Goal: Task Accomplishment & Management: Complete application form

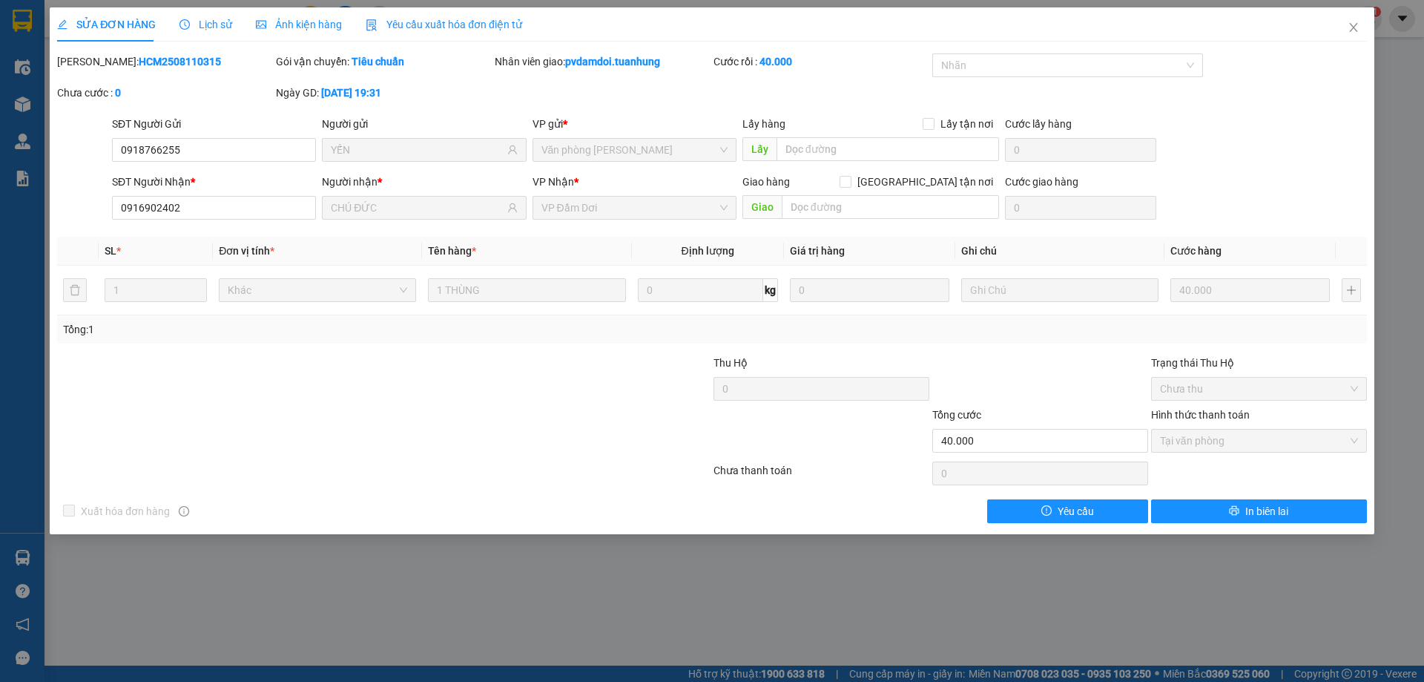
click at [231, 119] on div "Total Paid Fee 40.000 Total UnPaid Fee 0 Cash Collection Total Fee Mã ĐH: HCM25…" at bounding box center [712, 287] width 1310 height 469
click at [229, 132] on div "SĐT Người Gửi" at bounding box center [214, 127] width 204 height 22
click at [228, 145] on input "0918766255" at bounding box center [214, 150] width 204 height 24
type input "0"
type input "0348875251"
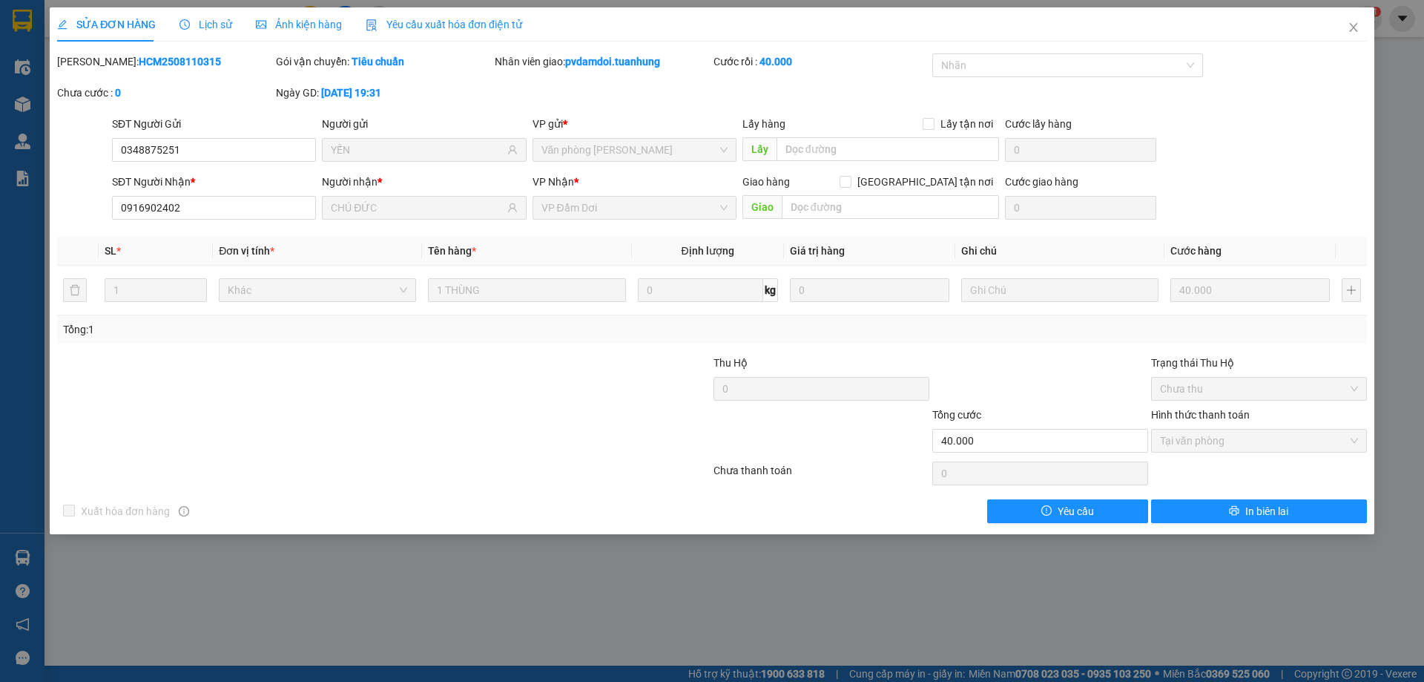
click at [386, 159] on span "YẾN" at bounding box center [424, 150] width 204 height 24
click at [1359, 34] on span "Close" at bounding box center [1354, 28] width 42 height 42
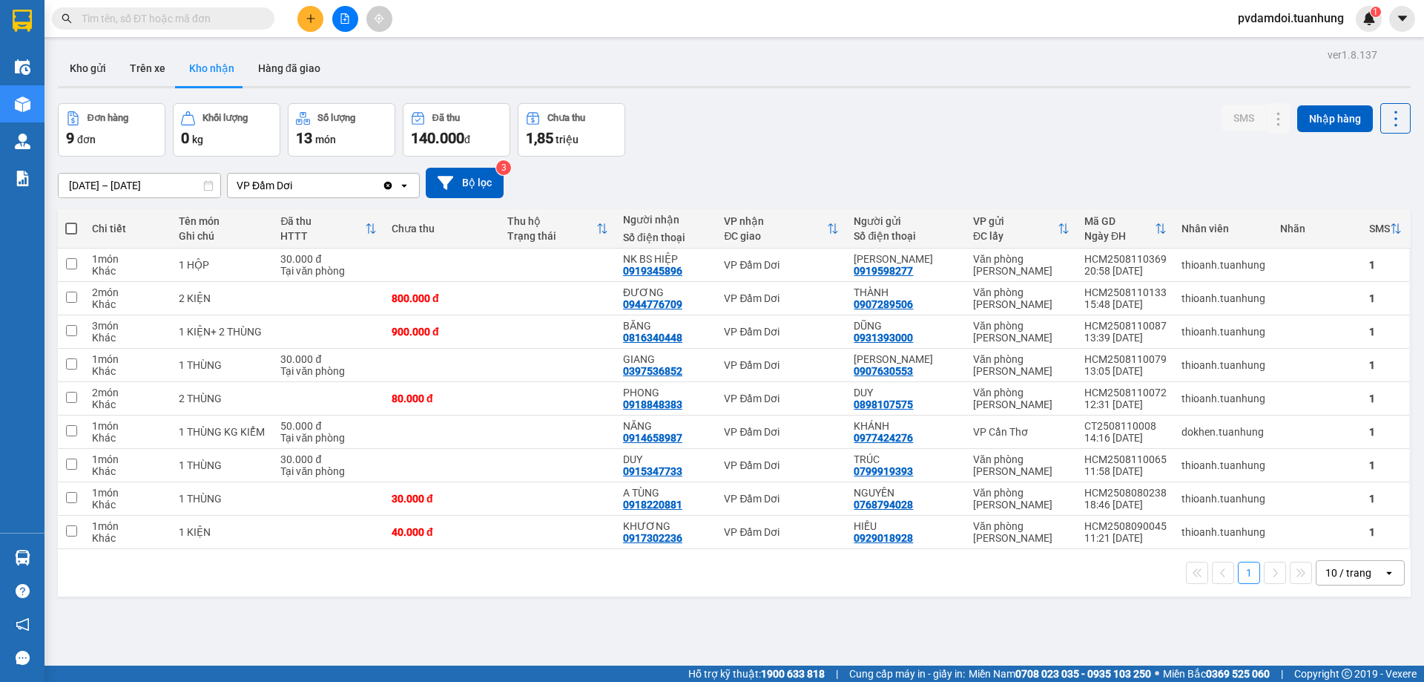
click at [311, 27] on button at bounding box center [310, 19] width 26 height 26
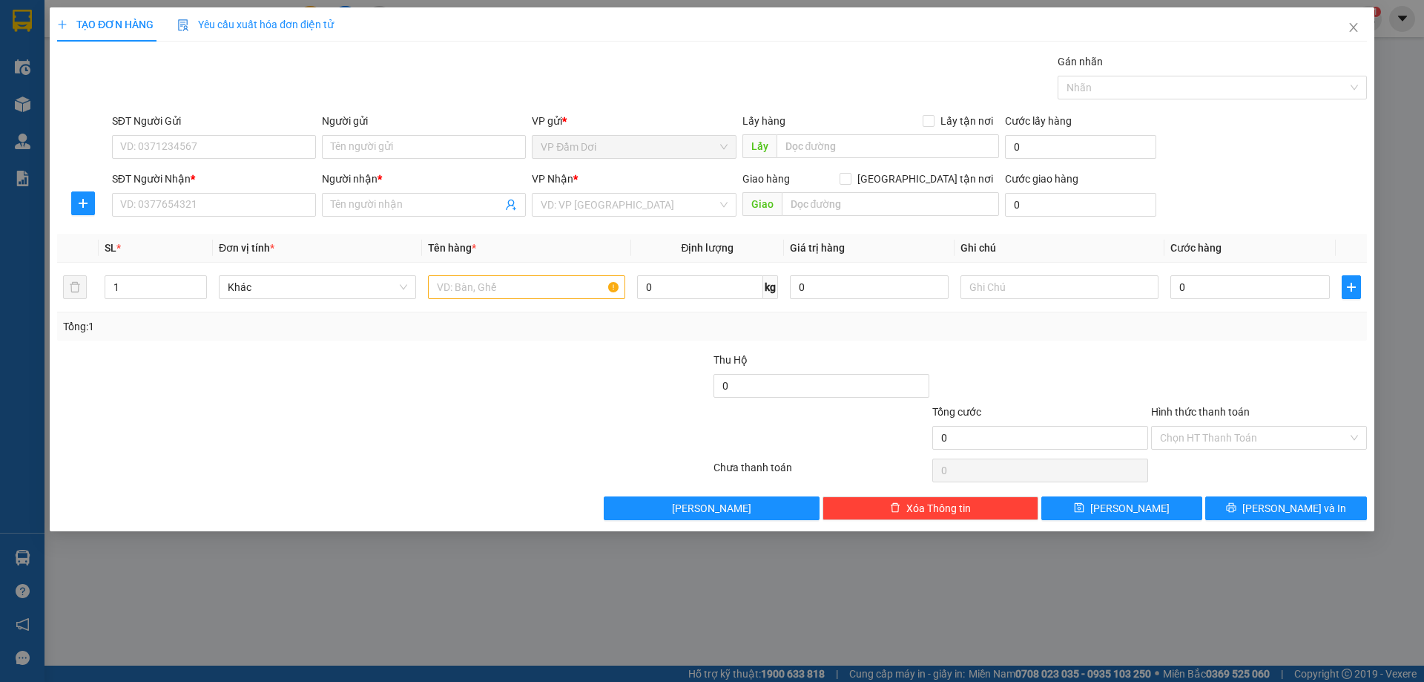
click at [311, 25] on span "Yêu cầu xuất hóa đơn điện tử" at bounding box center [255, 25] width 156 height 12
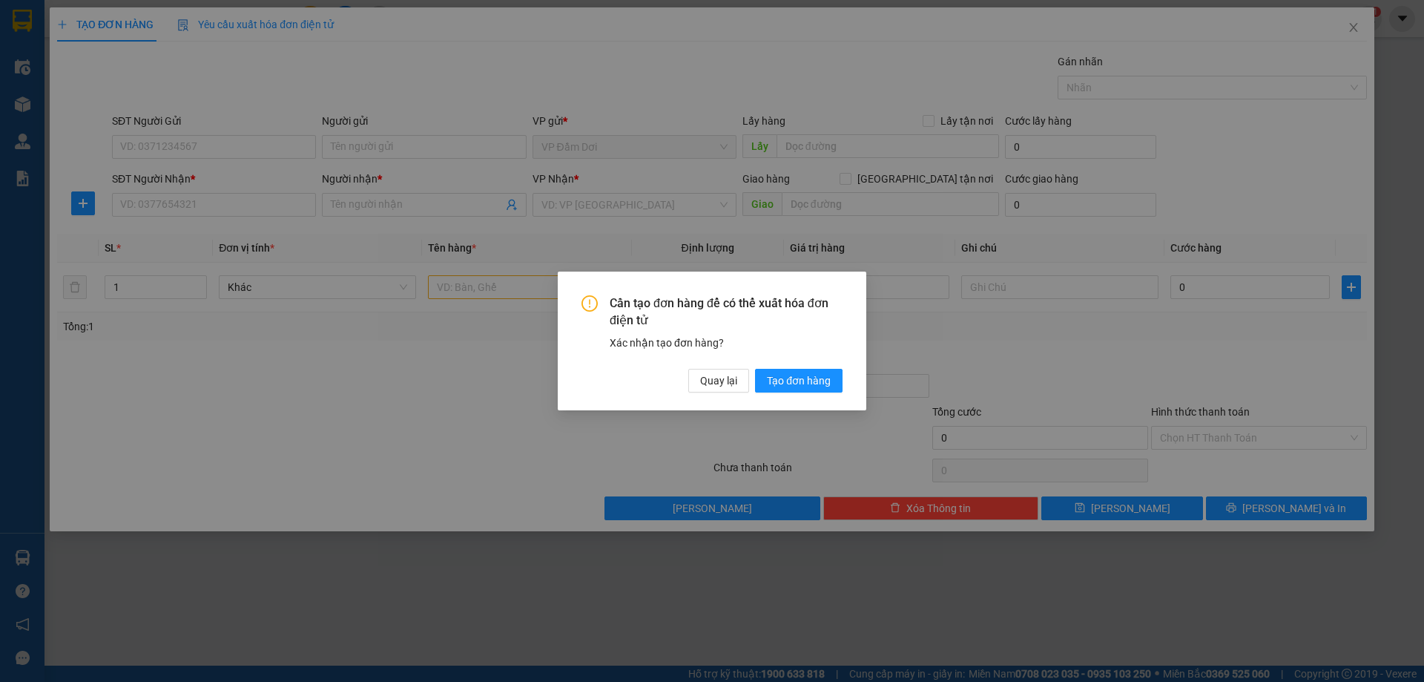
click at [238, 137] on div "Cần tạo đơn hàng để có thể xuất hóa đơn điện tử Xác nhận tạo đơn hàng? Quay lại…" at bounding box center [712, 341] width 1424 height 682
click at [730, 389] on button "Quay lại" at bounding box center [718, 381] width 61 height 24
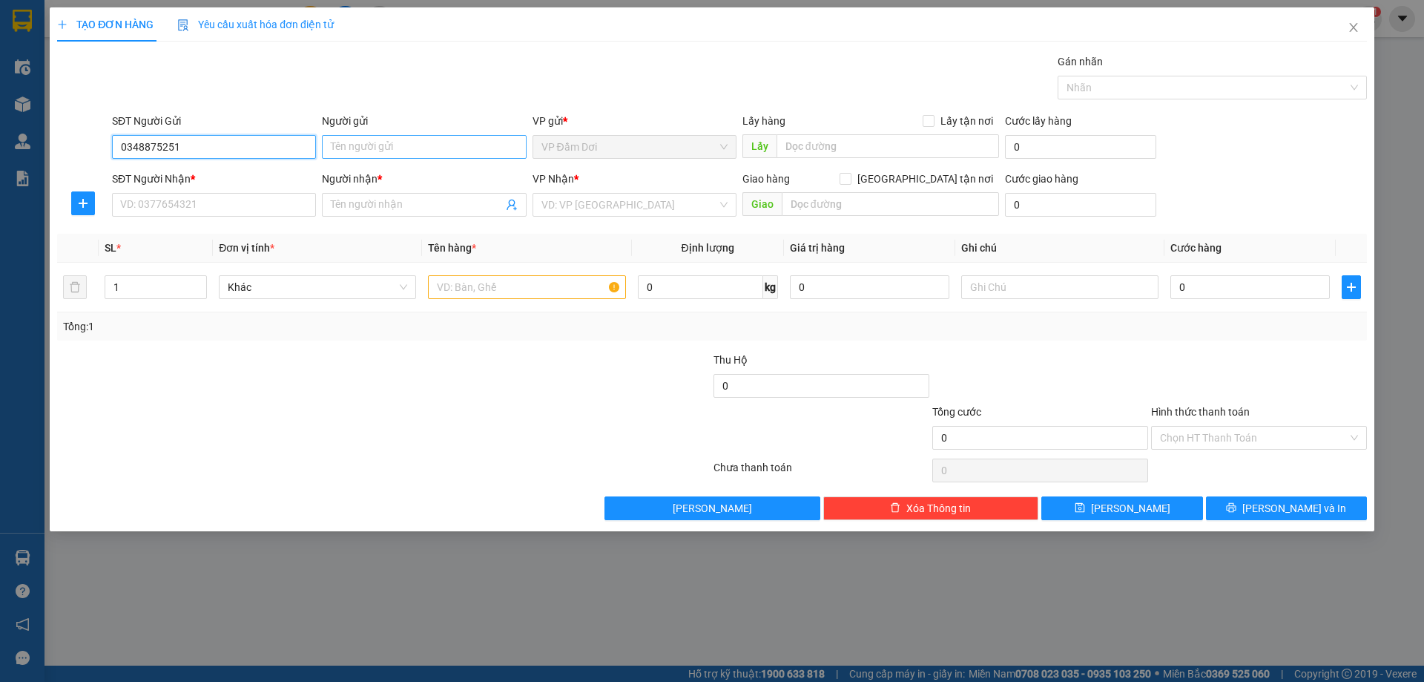
type input "0348875251"
click at [407, 154] on input "Người gửi" at bounding box center [424, 147] width 204 height 24
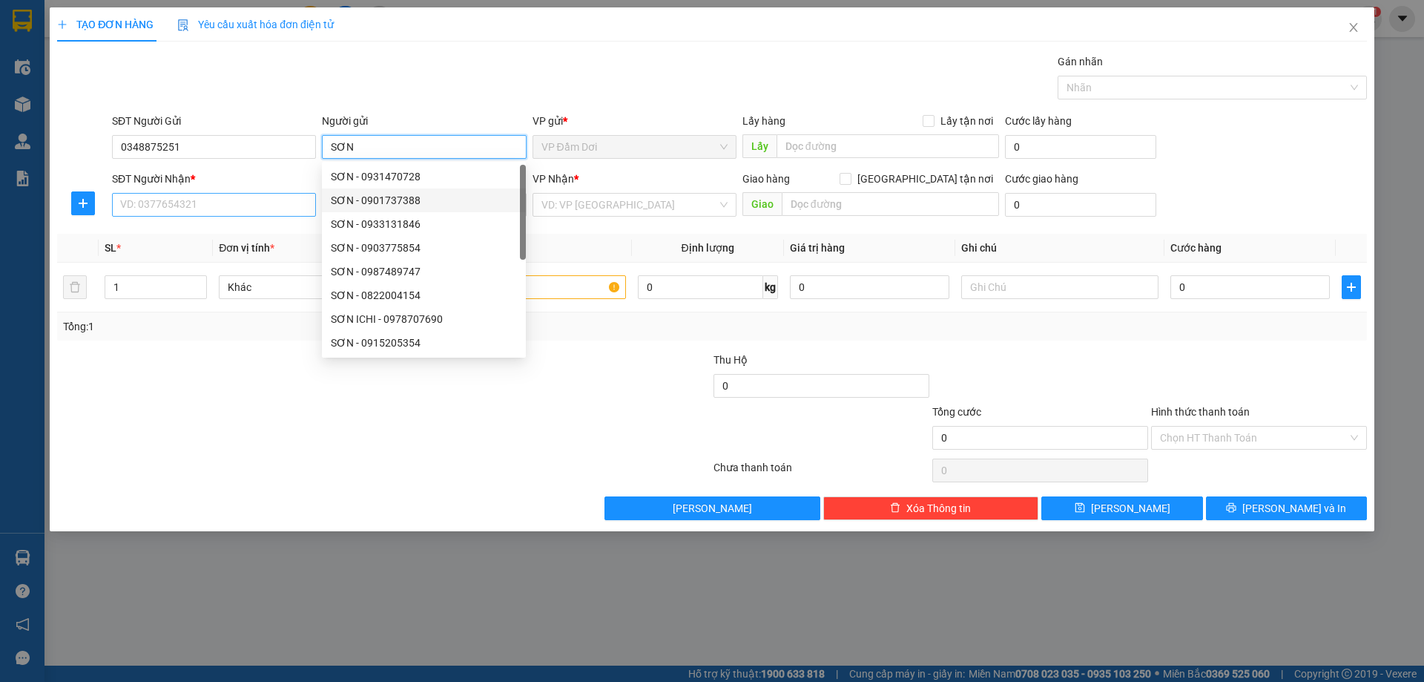
type input "SƠN"
click at [250, 200] on input "SĐT Người Nhận *" at bounding box center [214, 205] width 204 height 24
click at [251, 209] on input "SĐT Người Nhận *" at bounding box center [214, 205] width 204 height 24
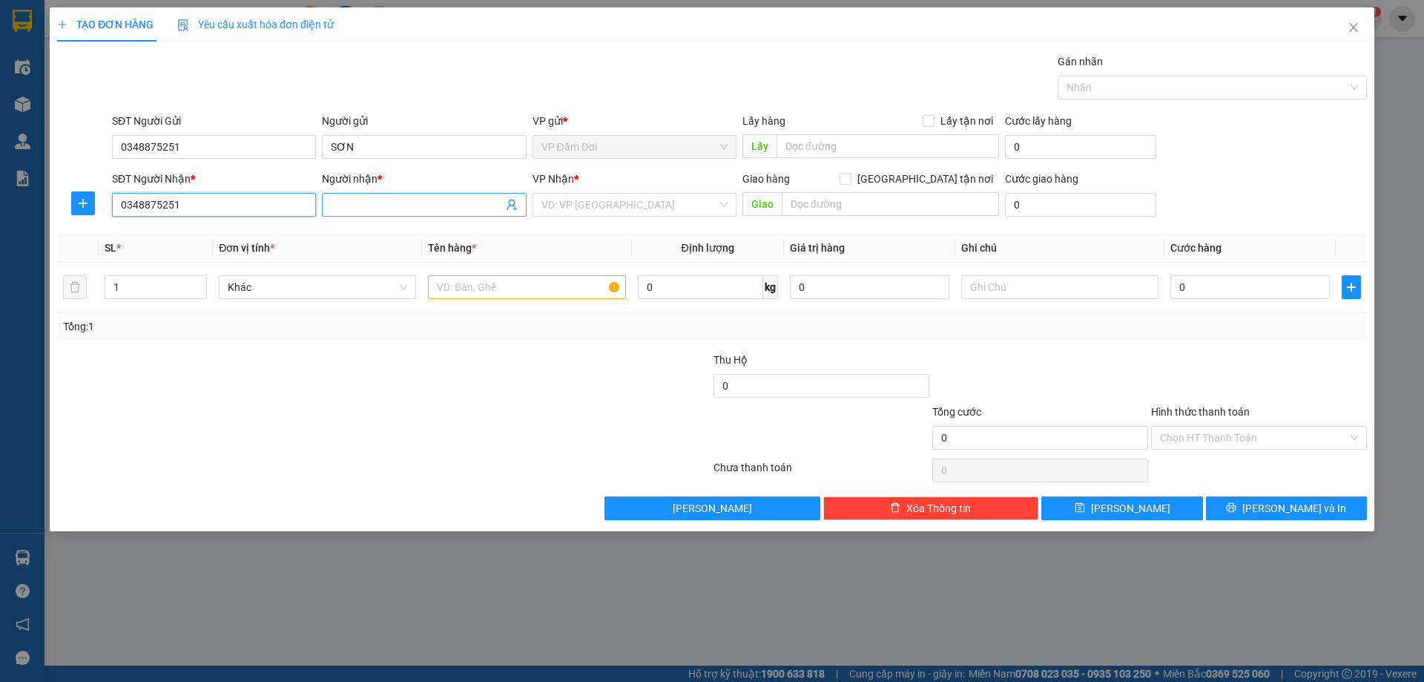
type input "0348875251"
click at [400, 199] on input "Người nhận *" at bounding box center [416, 205] width 171 height 16
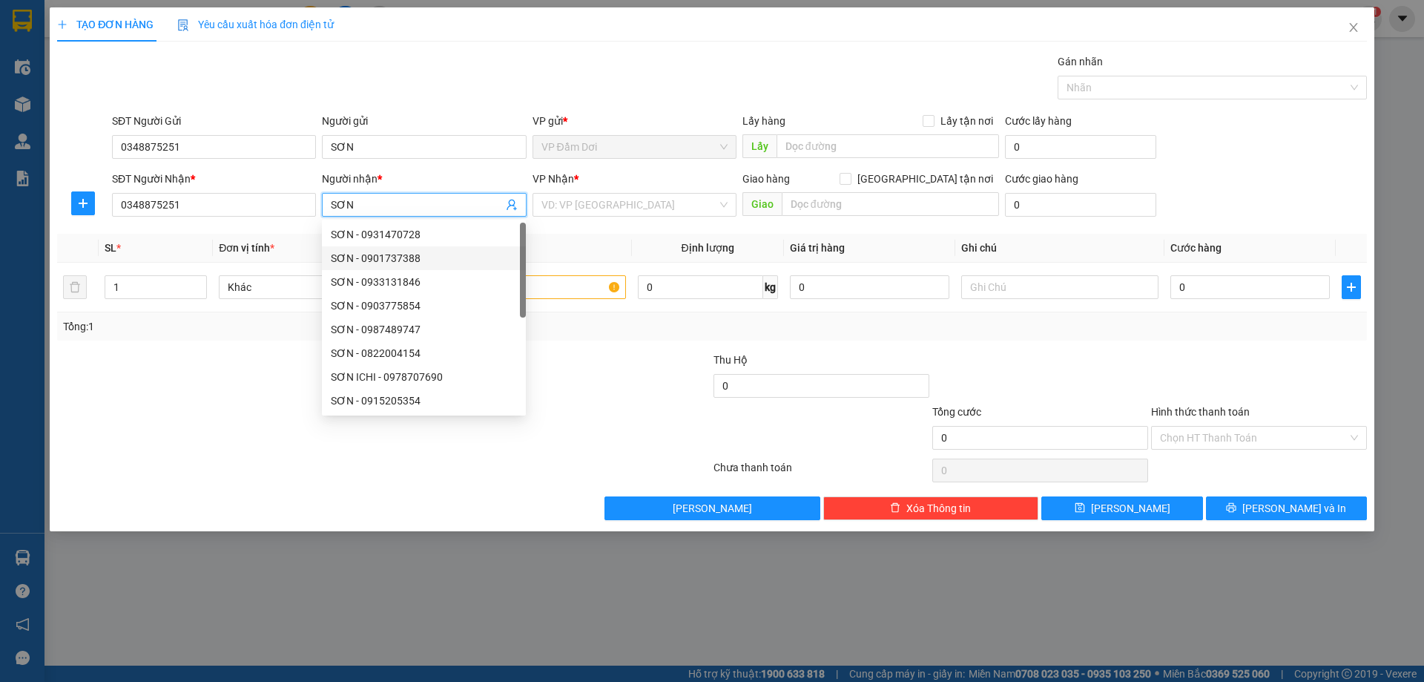
type input "SƠN"
click at [211, 443] on div at bounding box center [275, 429] width 438 height 52
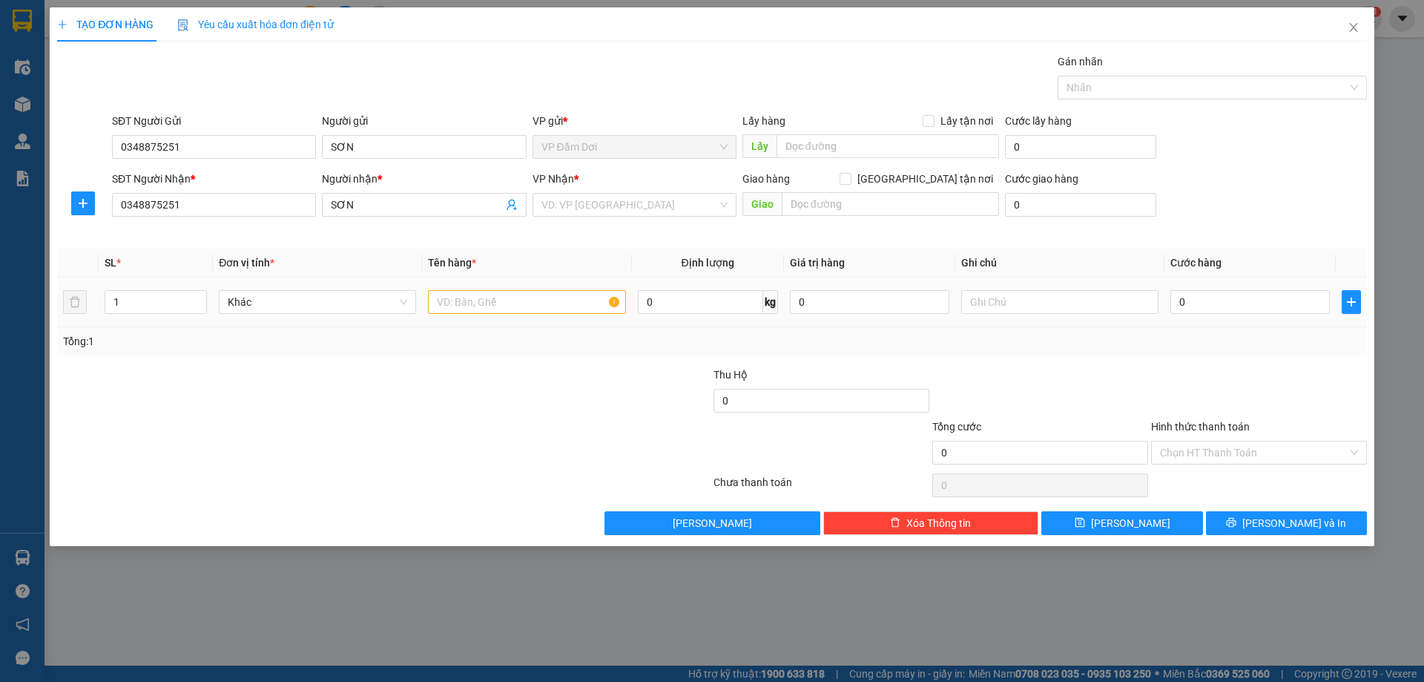
drag, startPoint x: 191, startPoint y: 309, endPoint x: 198, endPoint y: 307, distance: 7.7
click at [195, 308] on td "1" at bounding box center [156, 302] width 114 height 50
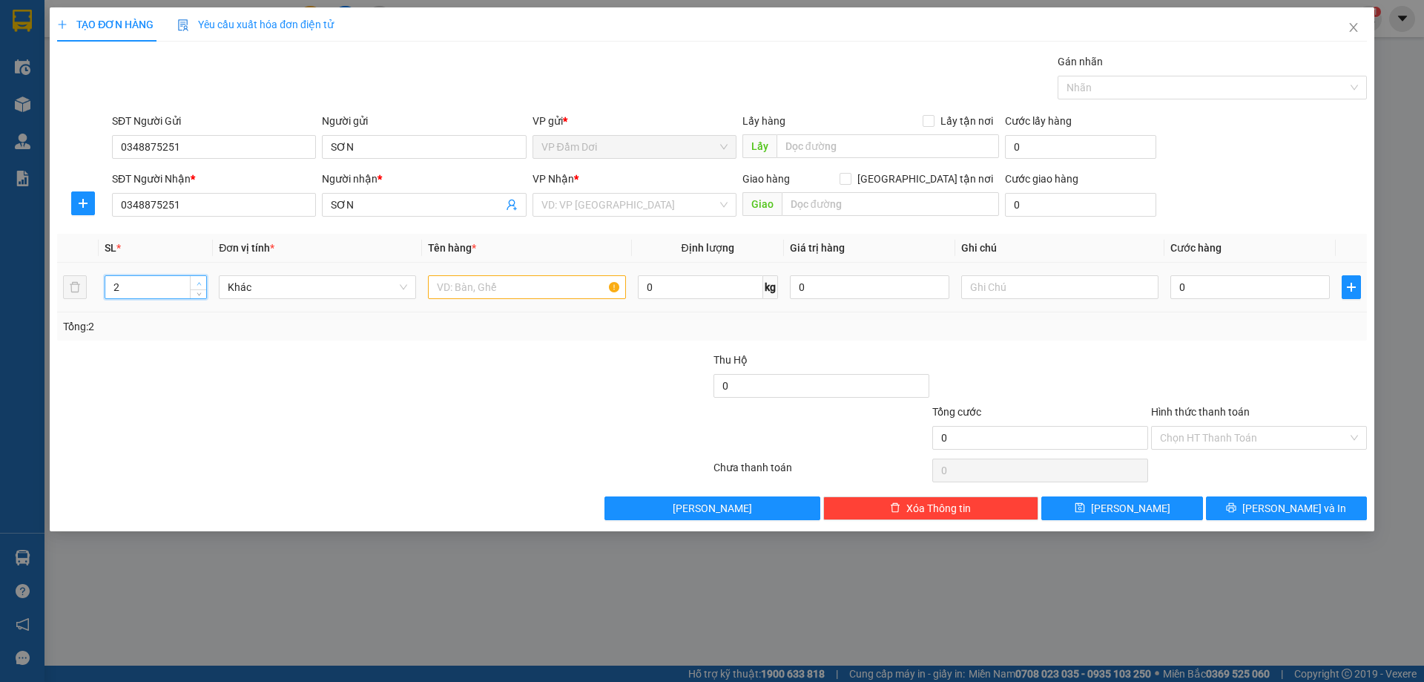
click at [199, 284] on icon "up" at bounding box center [199, 283] width 5 height 5
click at [199, 283] on icon "up" at bounding box center [199, 283] width 5 height 5
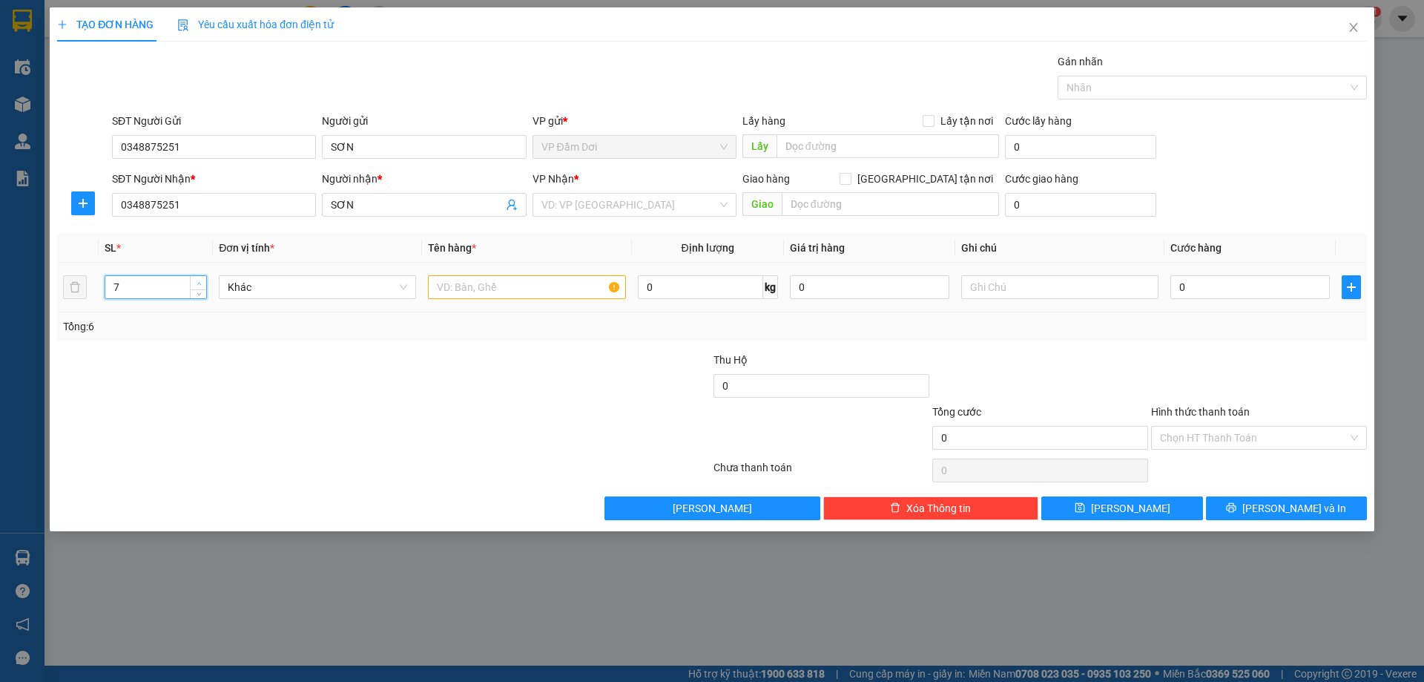
click at [199, 283] on icon "up" at bounding box center [199, 283] width 5 height 5
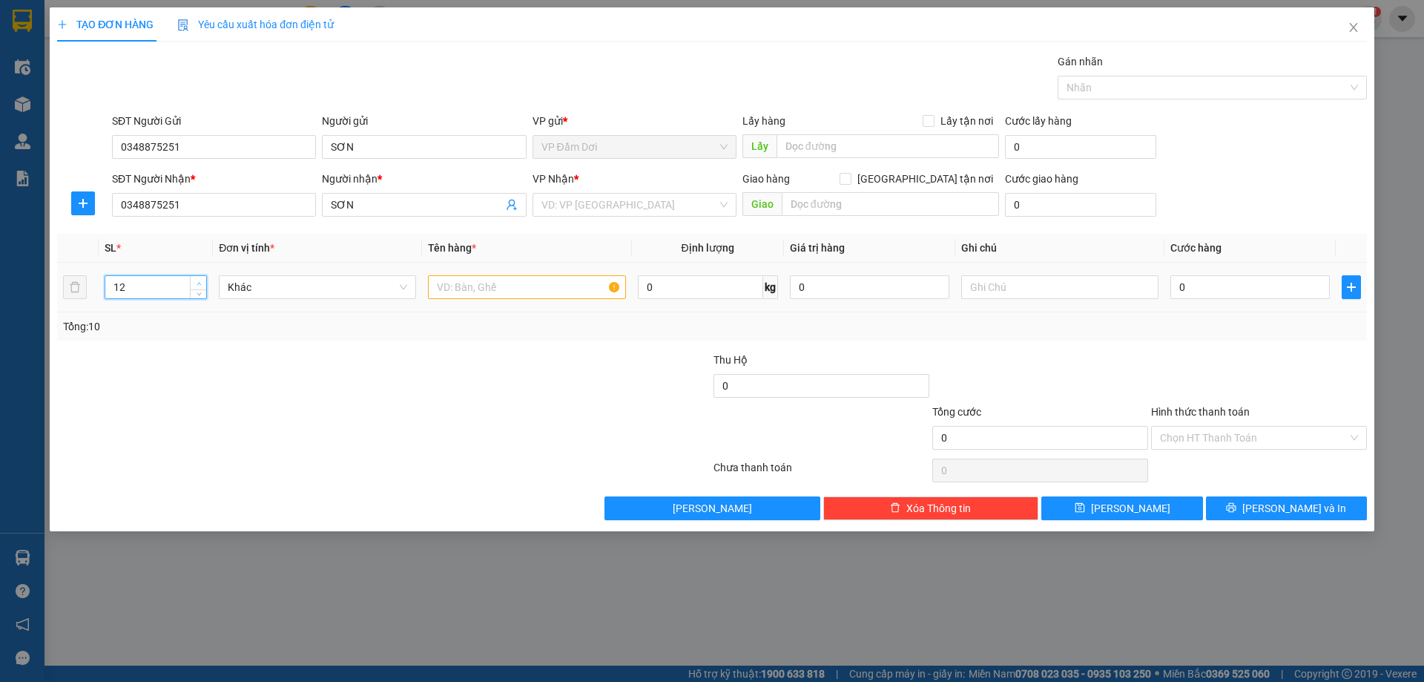
click at [199, 283] on icon "up" at bounding box center [199, 283] width 5 height 5
type input "13"
click at [199, 283] on icon "up" at bounding box center [199, 283] width 5 height 5
click at [446, 294] on input "text" at bounding box center [526, 287] width 197 height 24
type input "11 [PERSON_NAME] + 2 BAO"
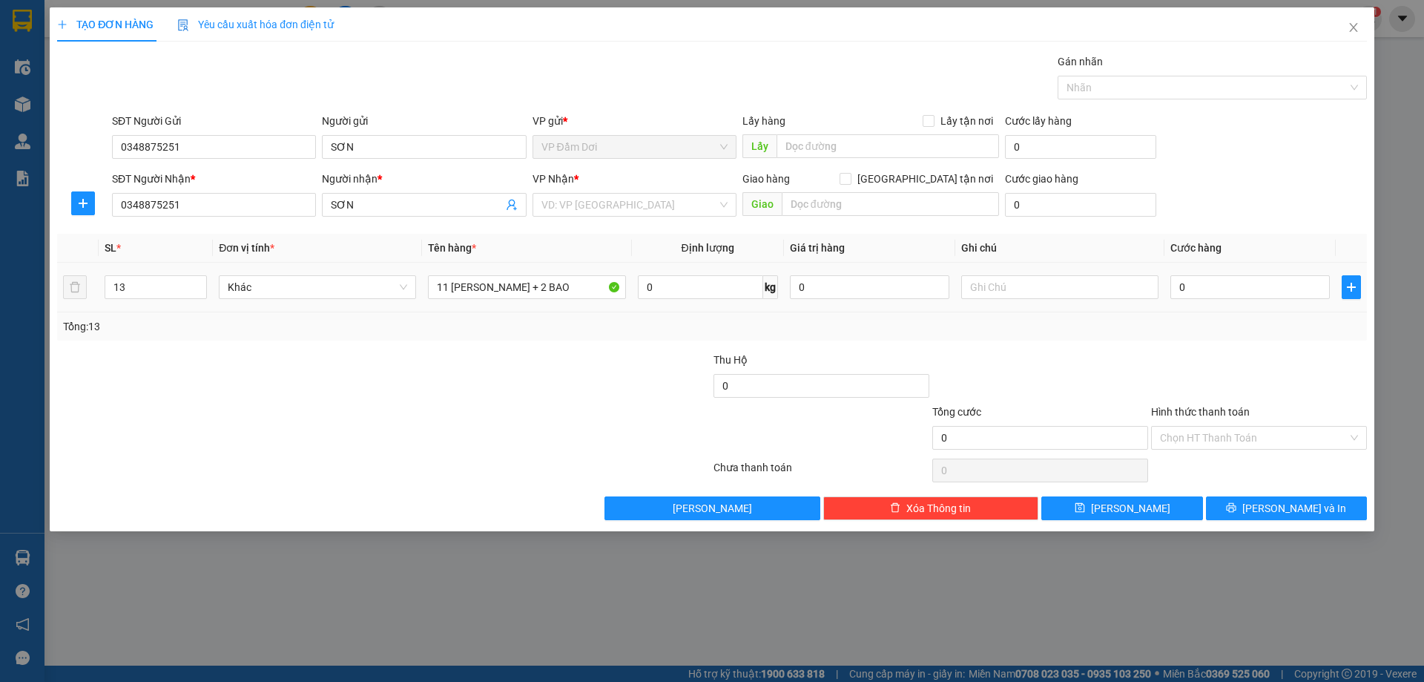
click at [1204, 303] on td "0" at bounding box center [1249, 288] width 171 height 50
click at [1212, 293] on input "0" at bounding box center [1249, 287] width 159 height 24
type input "004"
type input "4"
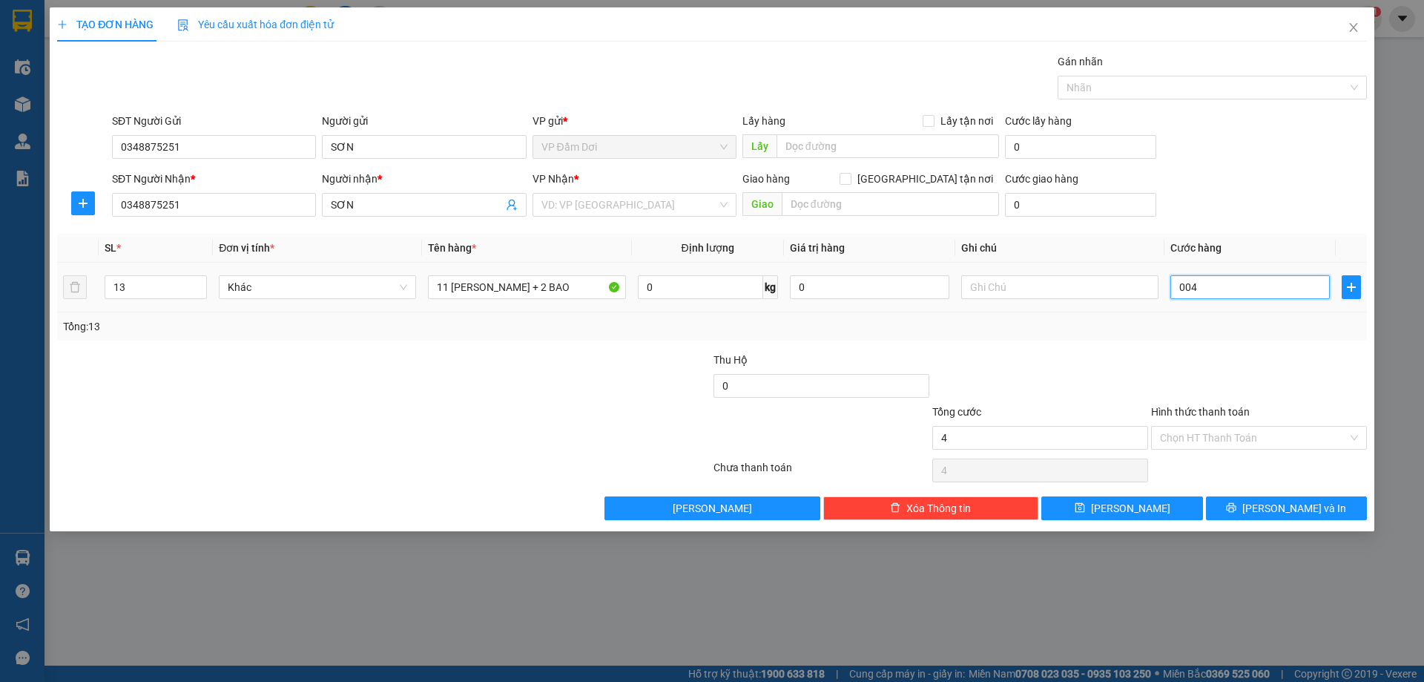
type input "0.040"
type input "40"
type input "00.400"
type input "400"
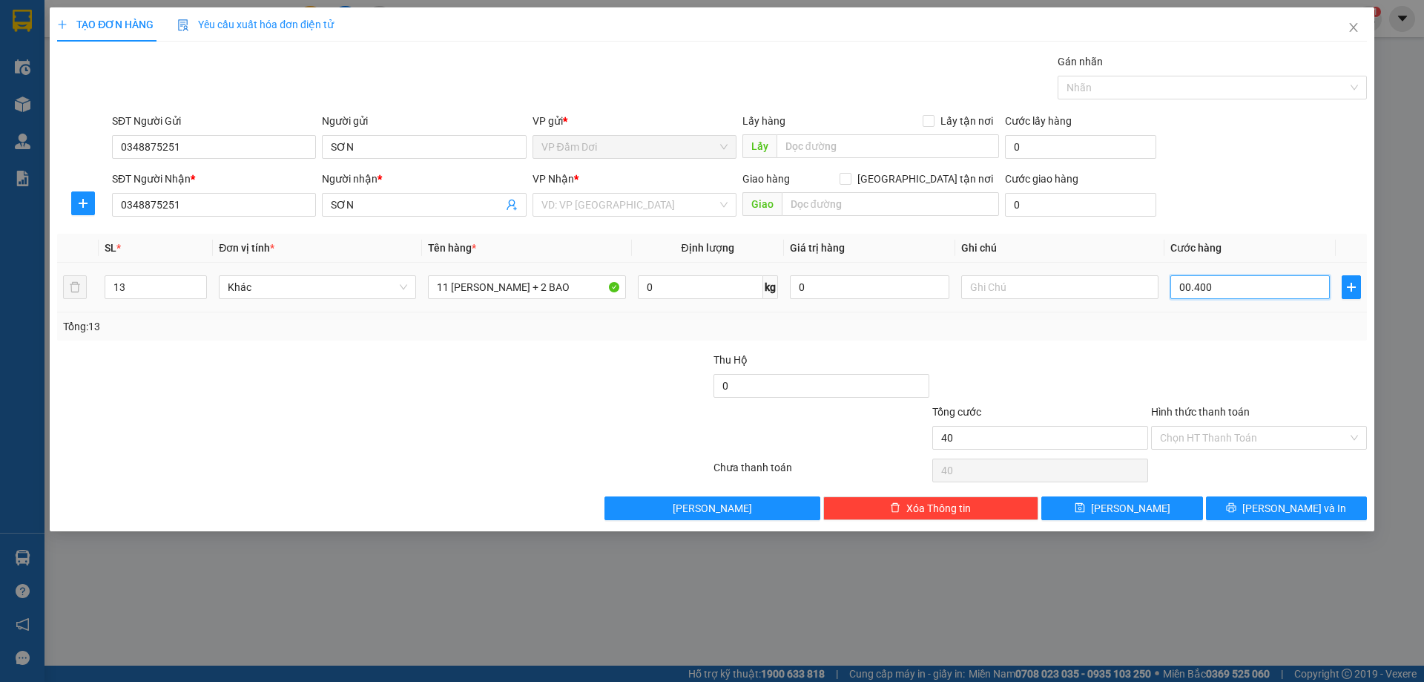
type input "400"
type input "0.004.000"
type input "4.000"
type input "0.000.400"
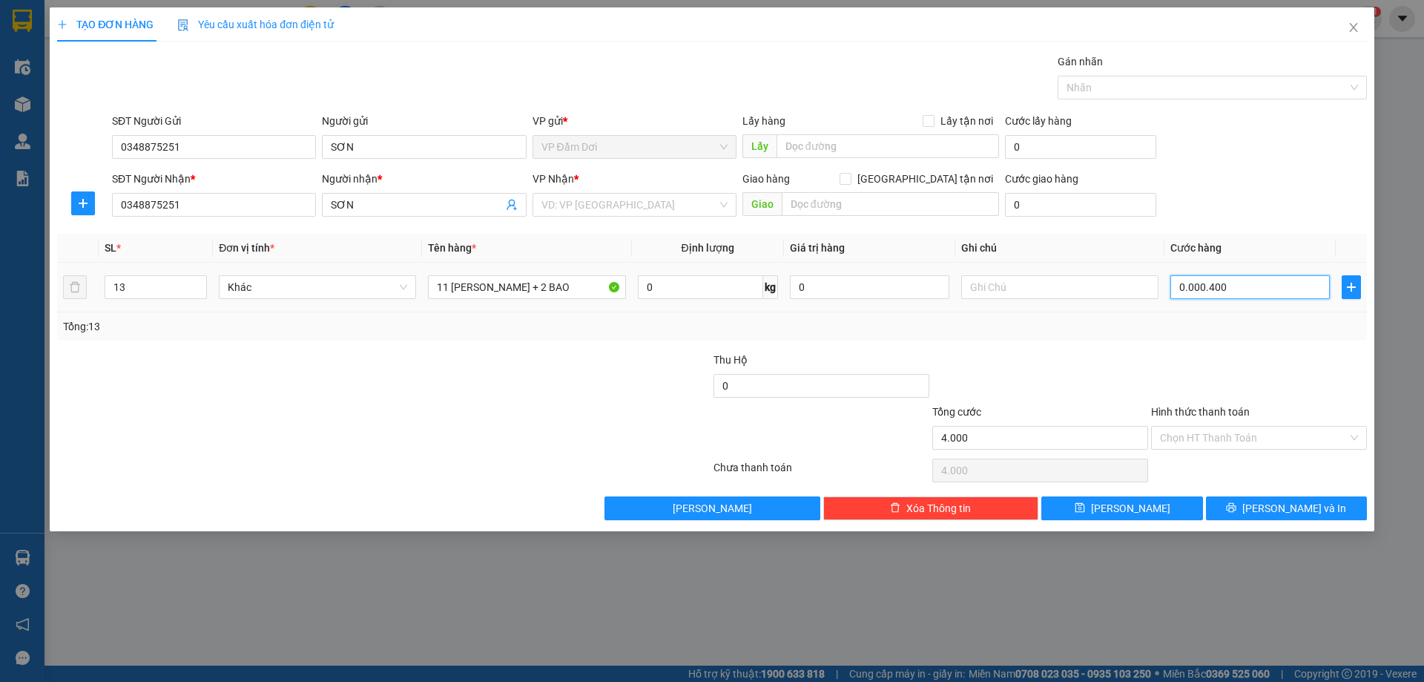
type input "400"
click at [1143, 325] on div "Tổng: 13" at bounding box center [712, 326] width 1298 height 16
type input "400.000"
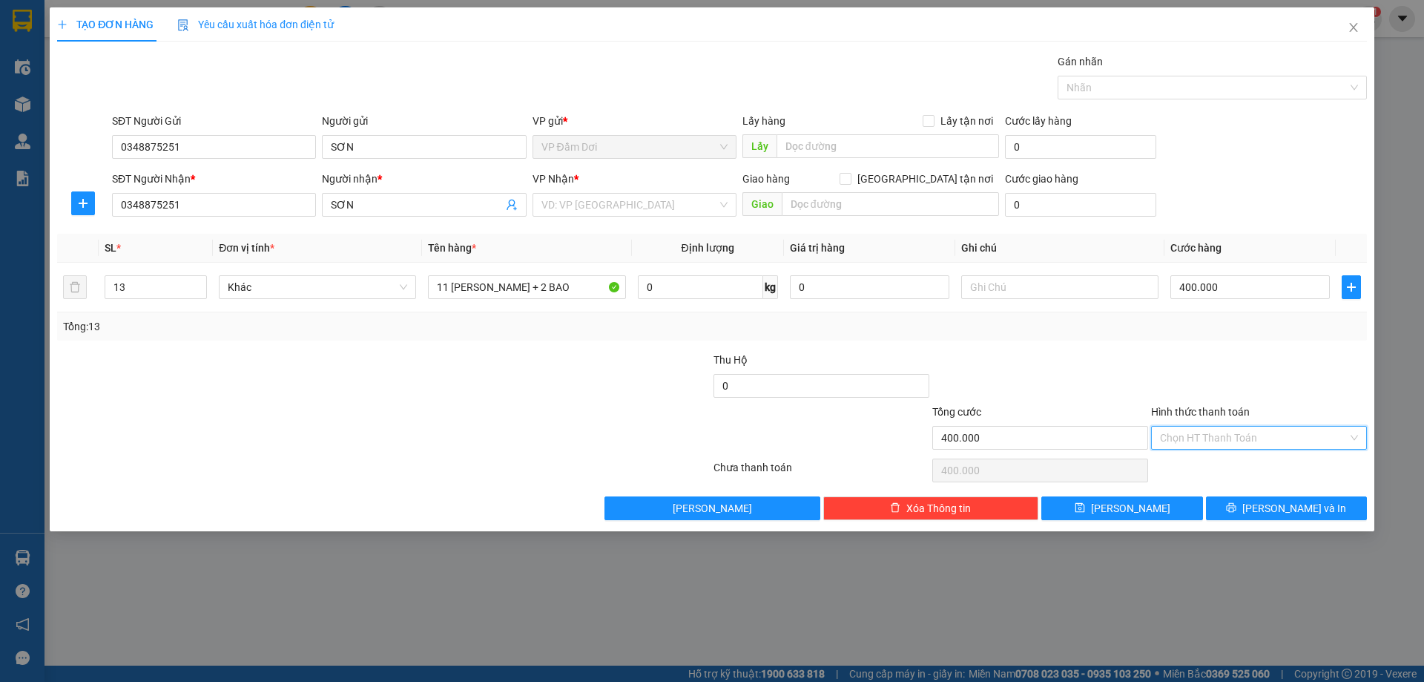
click at [1221, 433] on input "Hình thức thanh toán" at bounding box center [1254, 437] width 188 height 22
click at [1210, 469] on div "Tại văn phòng" at bounding box center [1259, 467] width 198 height 16
type input "0"
click at [1236, 511] on icon "printer" at bounding box center [1231, 507] width 10 height 10
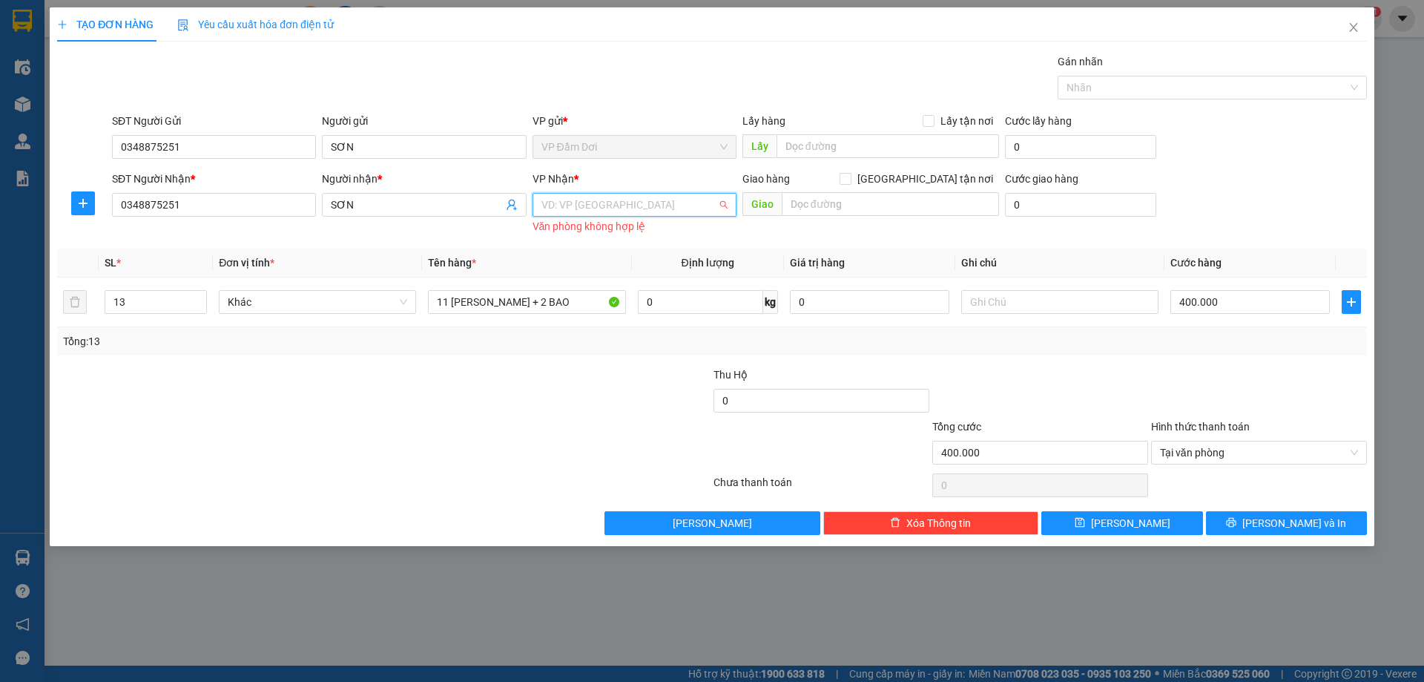
click at [619, 196] on input "search" at bounding box center [629, 205] width 176 height 22
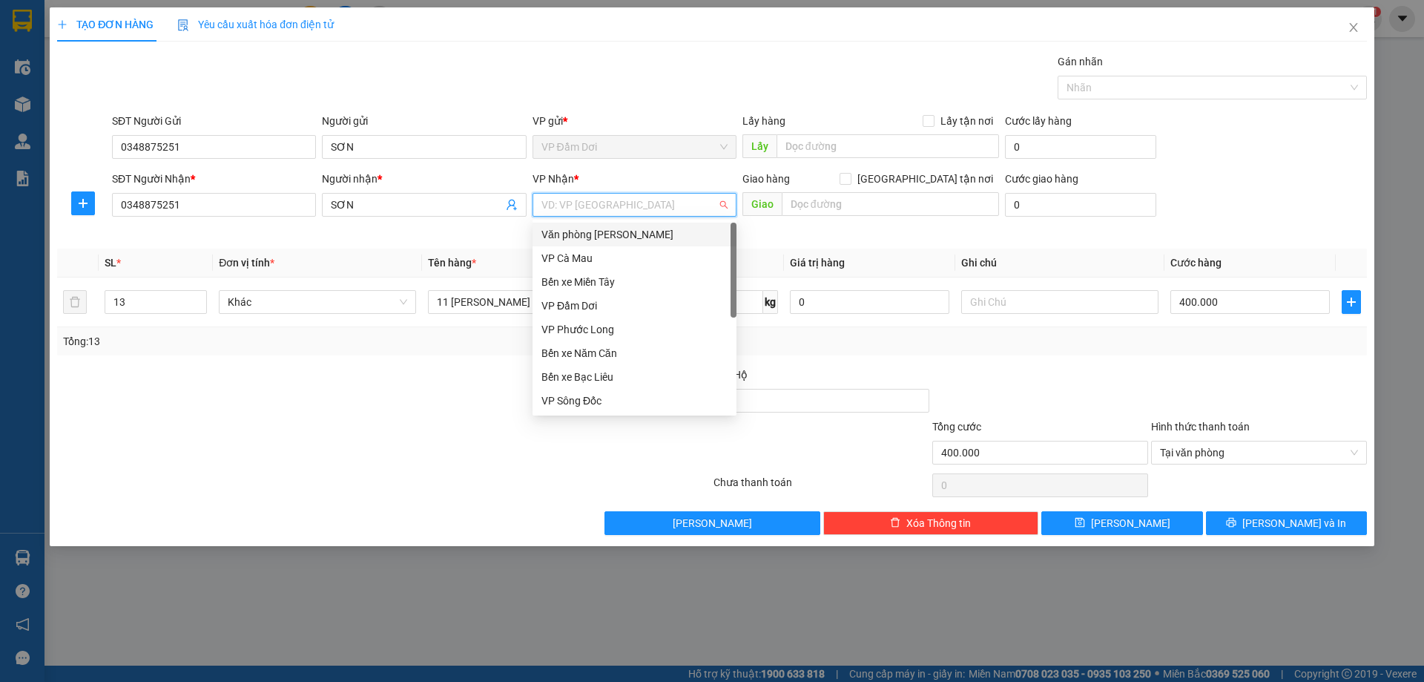
click at [636, 240] on div "Văn phòng [PERSON_NAME]" at bounding box center [634, 234] width 186 height 16
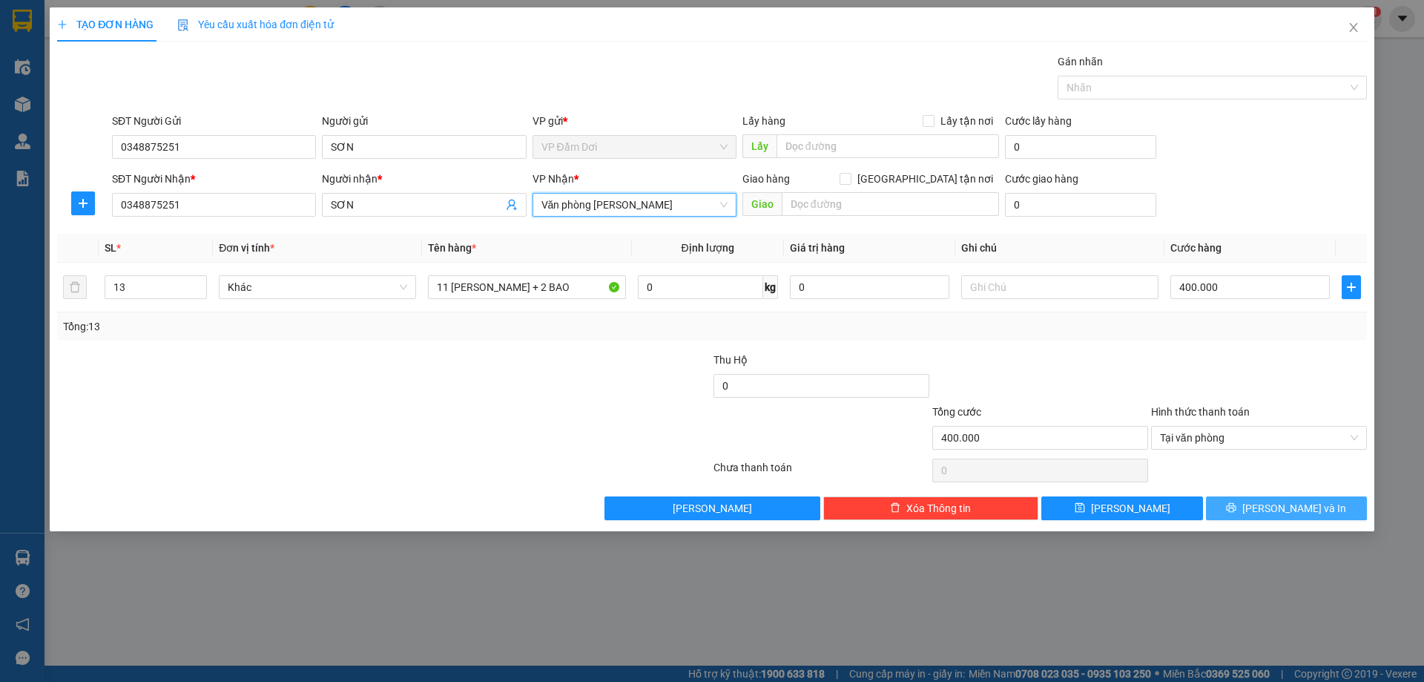
click at [1247, 509] on button "[PERSON_NAME] và In" at bounding box center [1286, 508] width 161 height 24
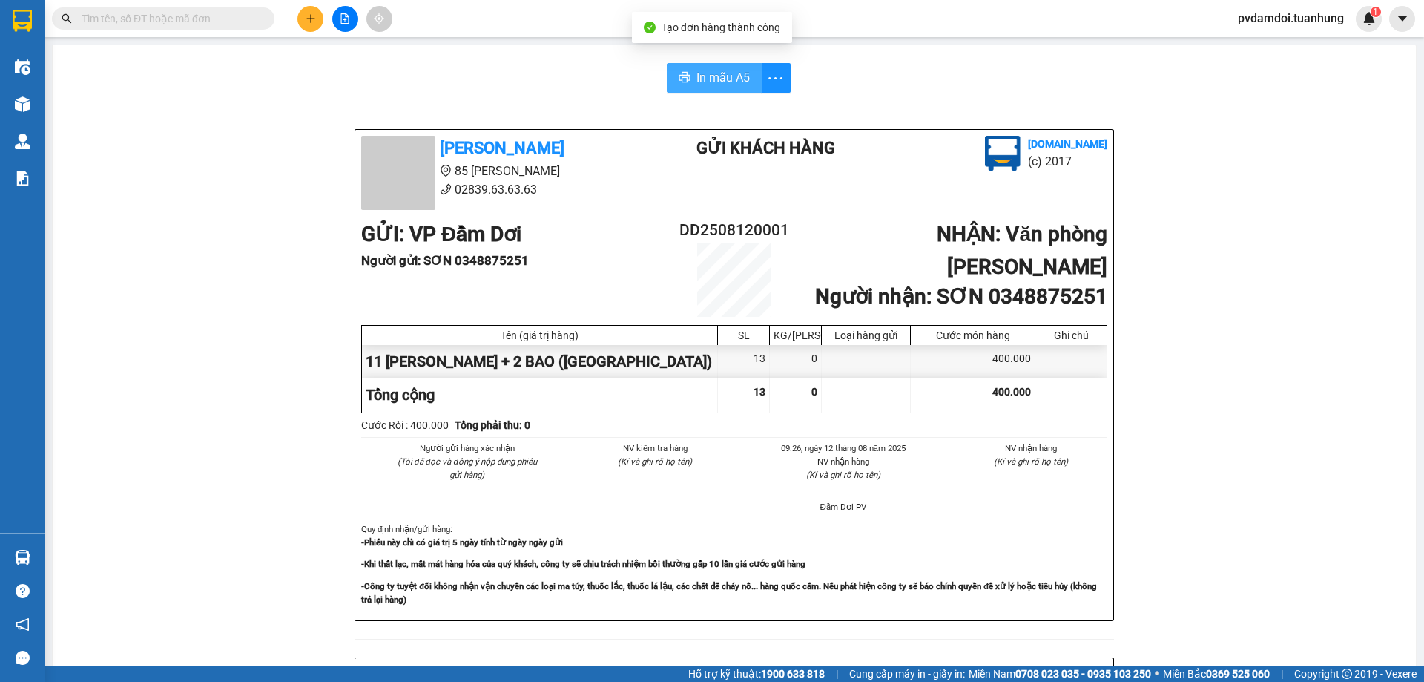
click at [695, 66] on button "In mẫu A5" at bounding box center [714, 78] width 95 height 30
click at [744, 85] on button "In mẫu A5" at bounding box center [714, 78] width 95 height 30
click at [718, 72] on span "In mẫu A5" at bounding box center [722, 77] width 53 height 19
click at [699, 70] on span "In mẫu A5" at bounding box center [722, 77] width 53 height 19
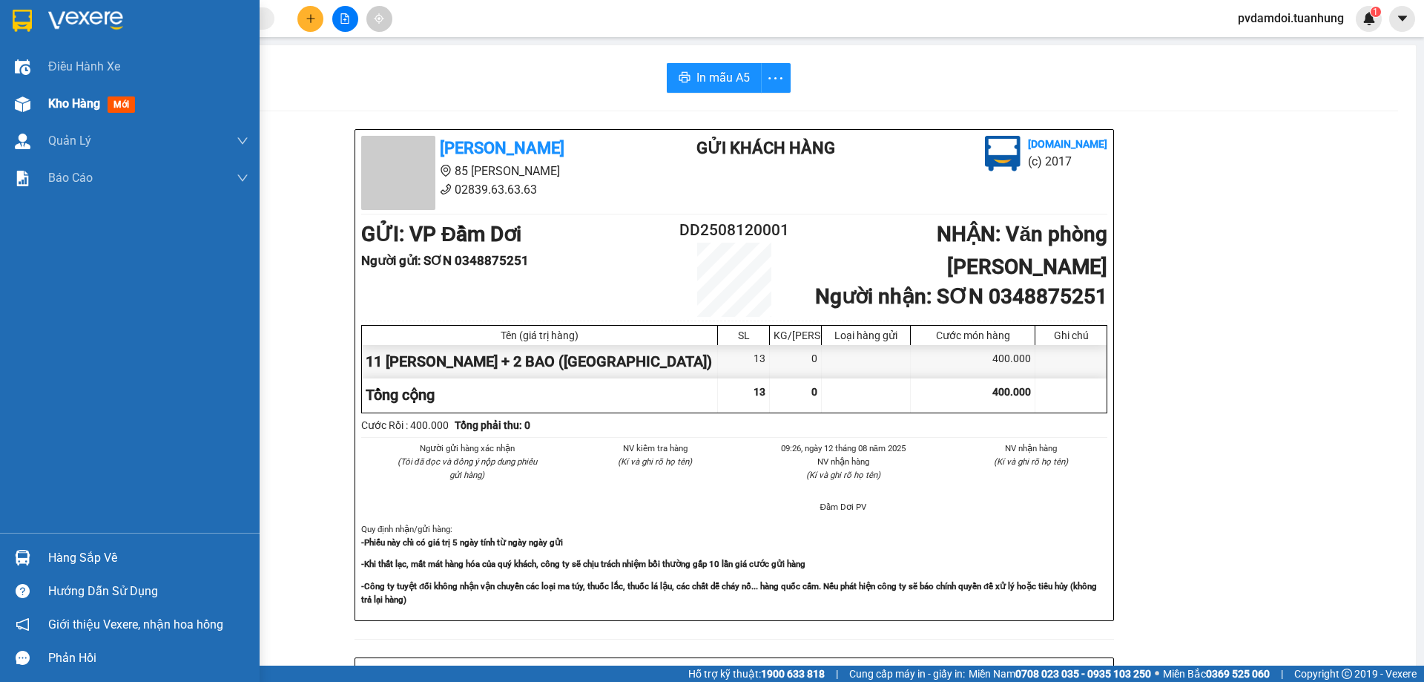
click at [59, 105] on span "Kho hàng" at bounding box center [74, 103] width 52 height 14
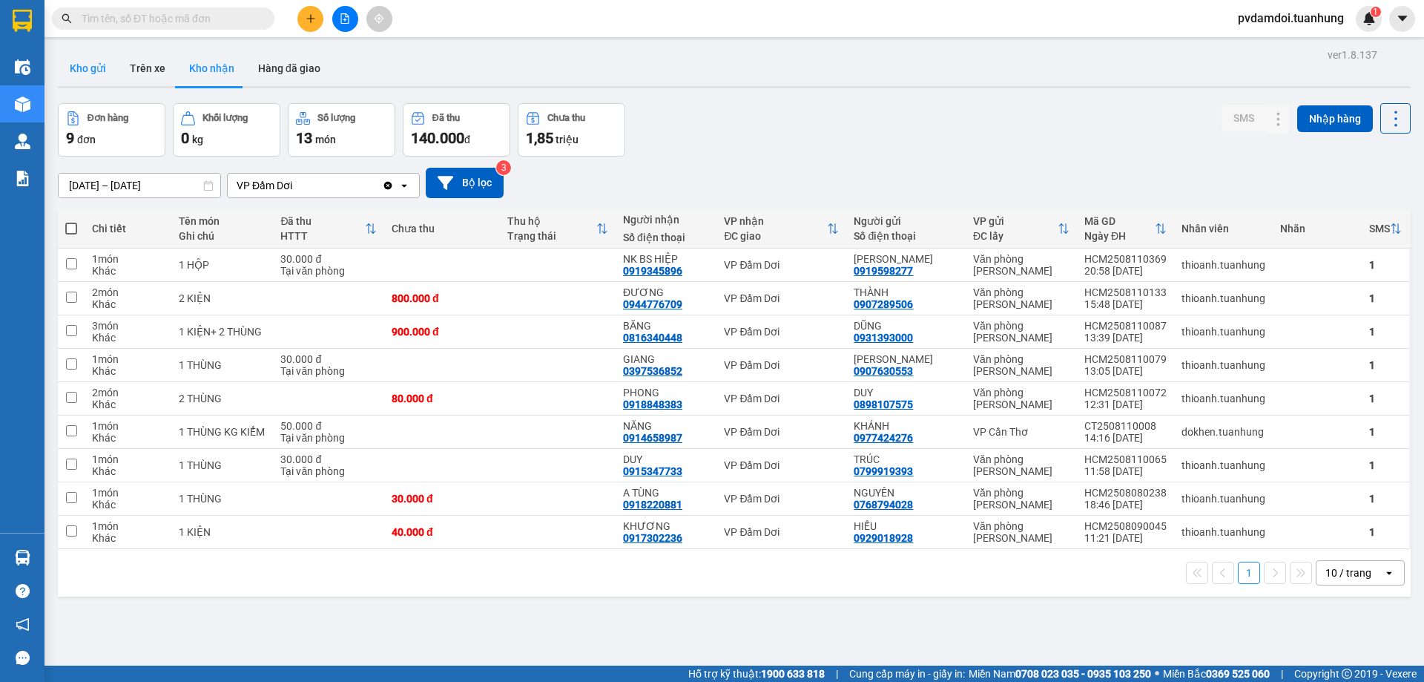
click at [100, 65] on button "Kho gửi" at bounding box center [88, 68] width 60 height 36
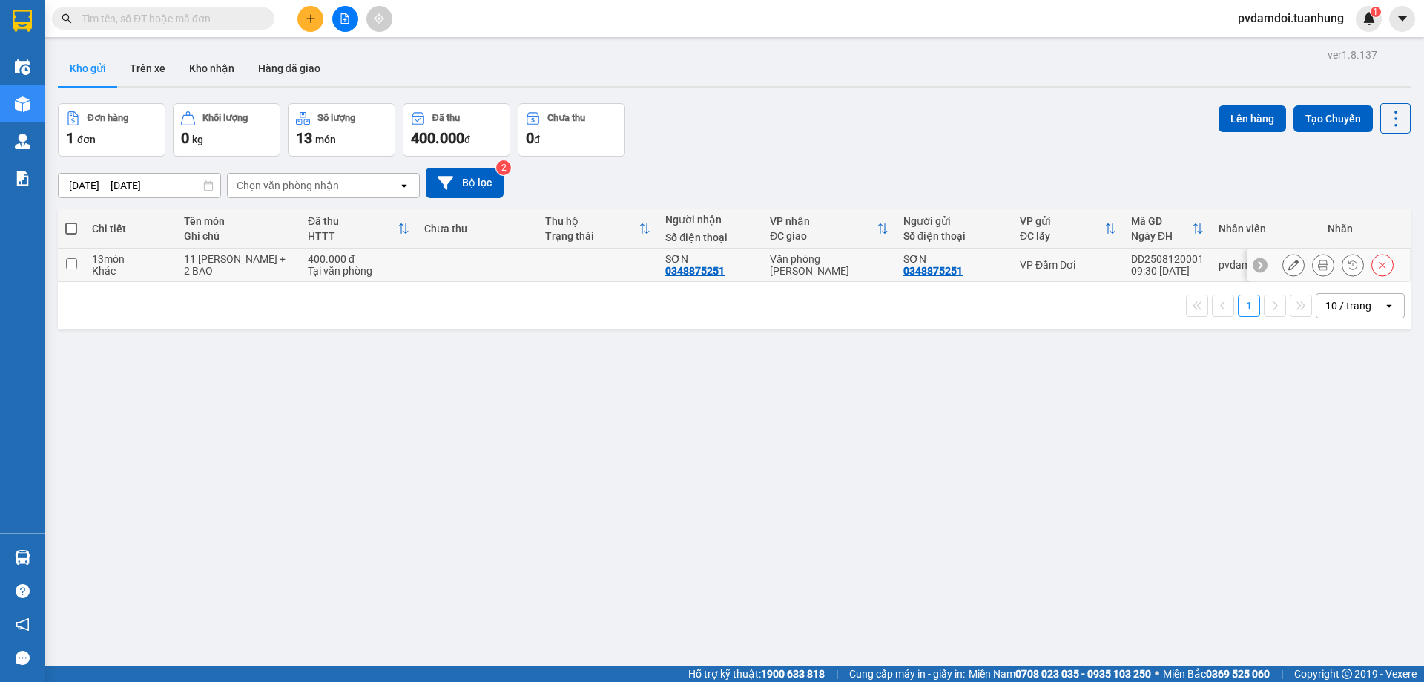
click at [1288, 265] on icon at bounding box center [1293, 265] width 10 height 10
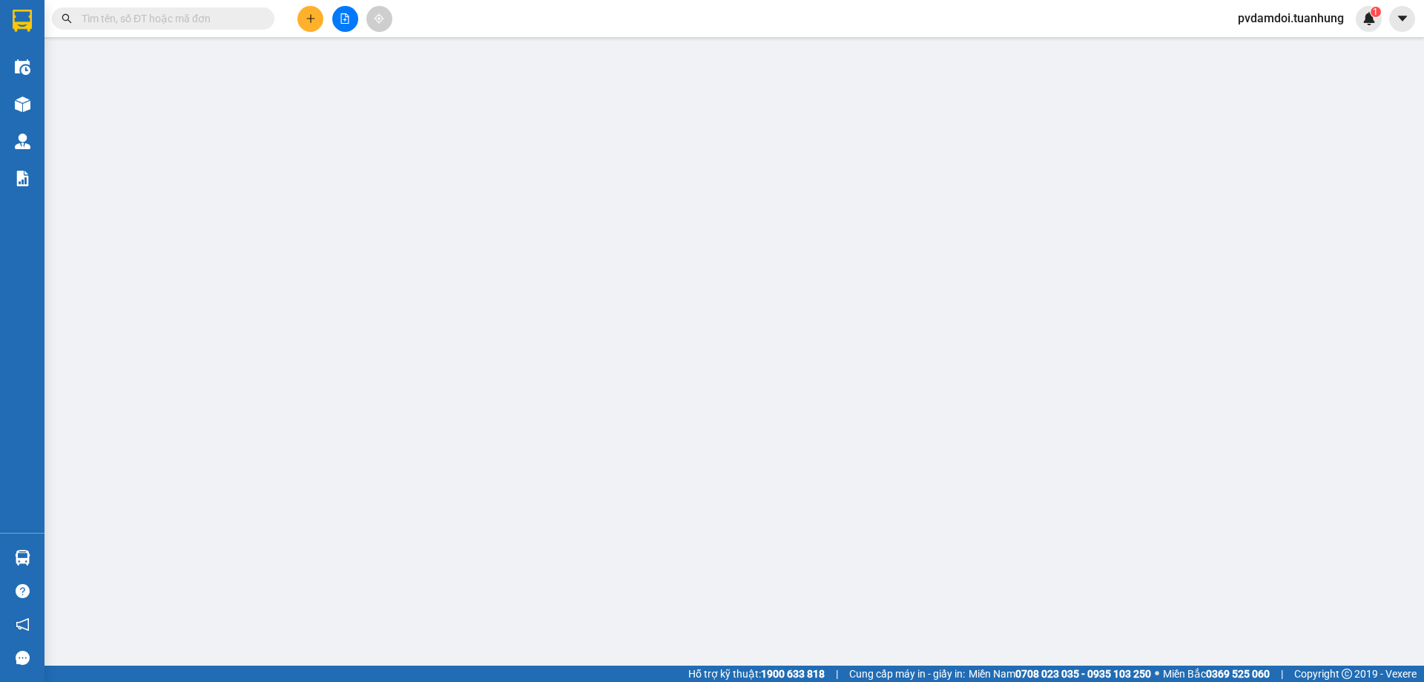
type input "0348875251"
type input "400.000"
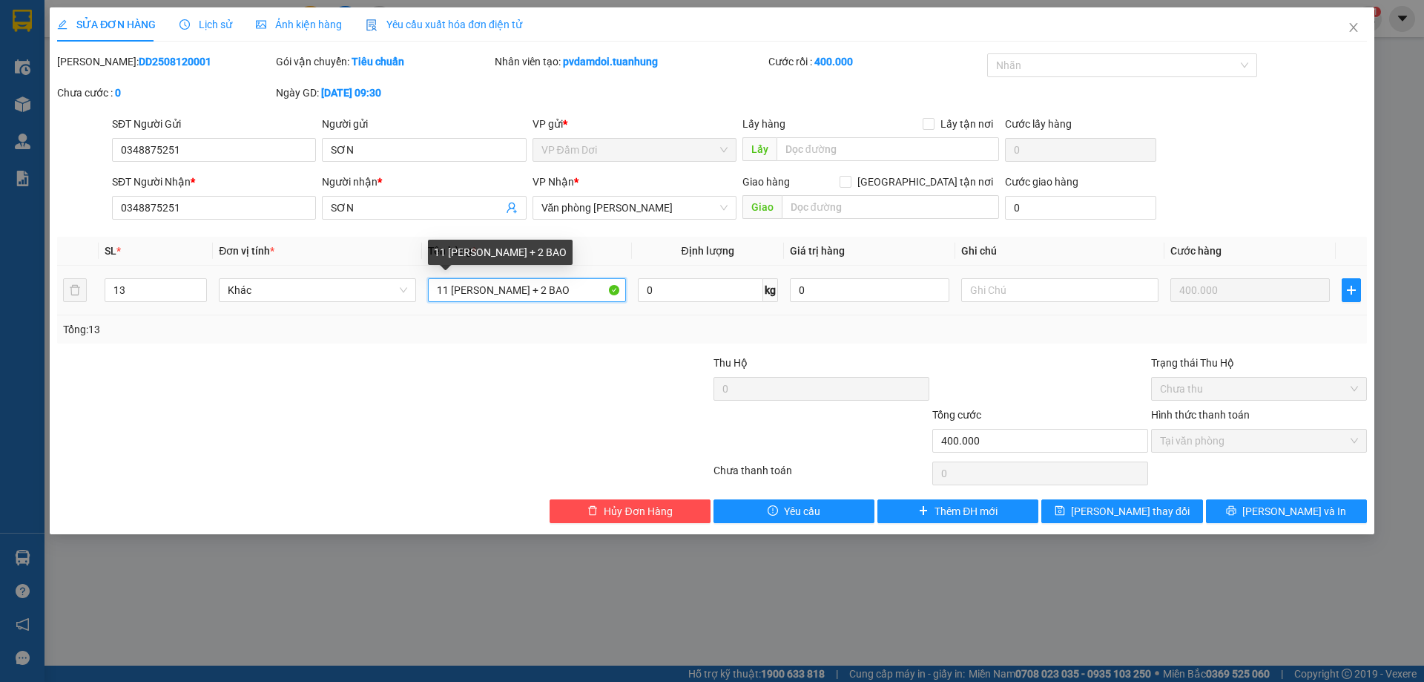
click at [449, 291] on input "11 [PERSON_NAME] + 2 BAO" at bounding box center [526, 290] width 197 height 24
type input "10 [PERSON_NAME] + 2 BAO"
click at [164, 288] on input "13" at bounding box center [155, 290] width 101 height 22
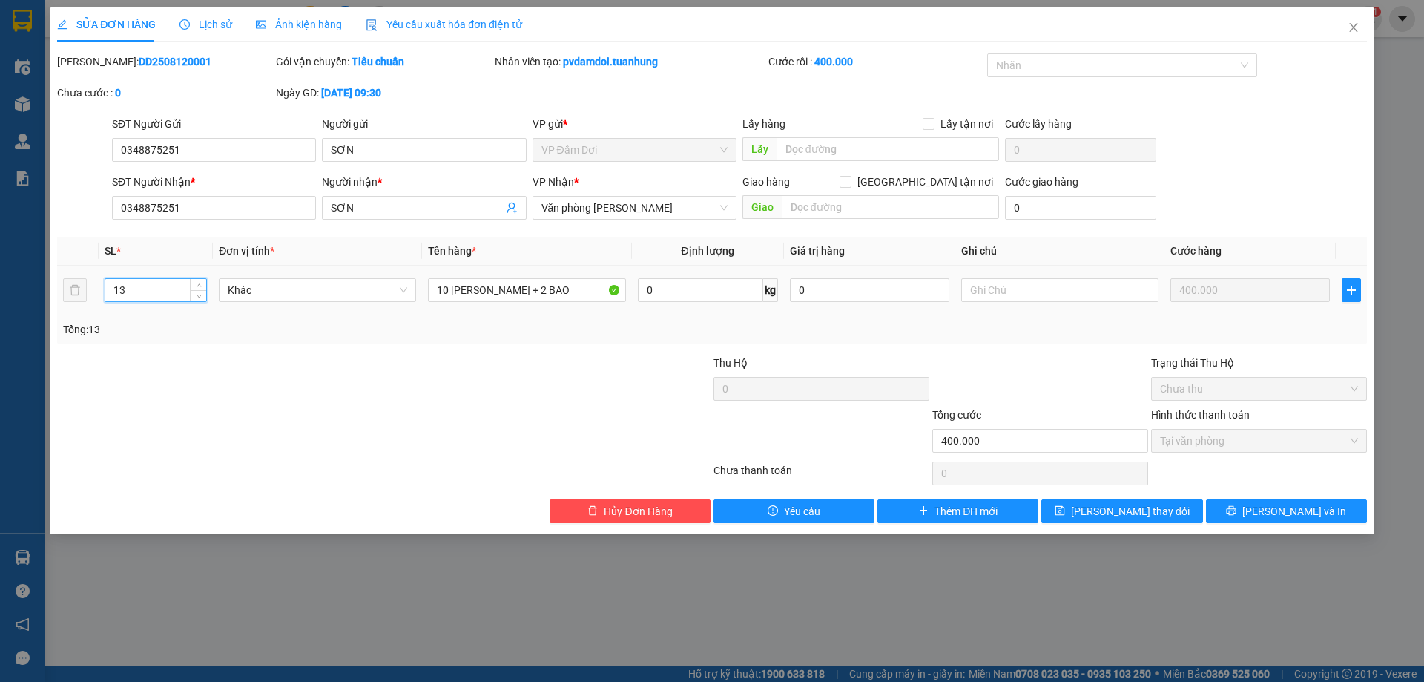
click at [161, 296] on input "13" at bounding box center [155, 290] width 101 height 22
type input "12"
click at [1060, 375] on div at bounding box center [1040, 380] width 219 height 52
click at [1236, 517] on span "printer" at bounding box center [1231, 511] width 10 height 12
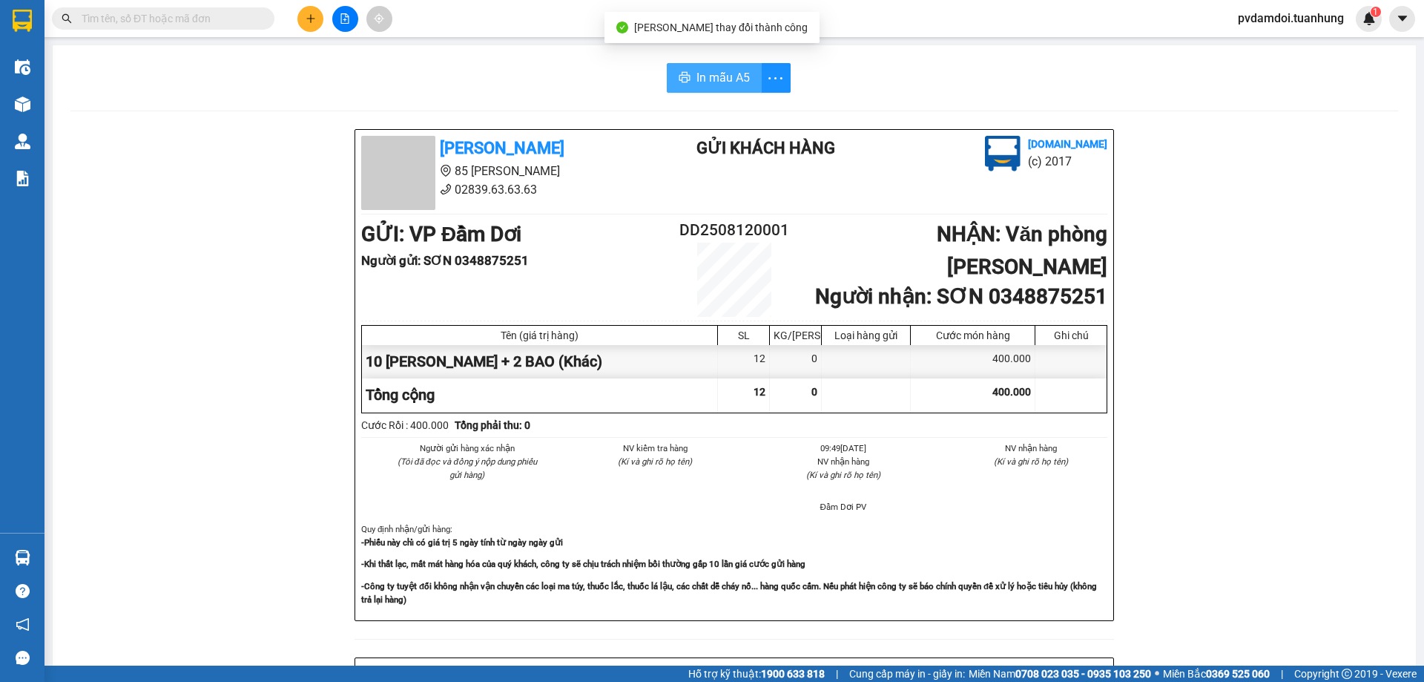
click at [736, 85] on span "In mẫu A5" at bounding box center [722, 77] width 53 height 19
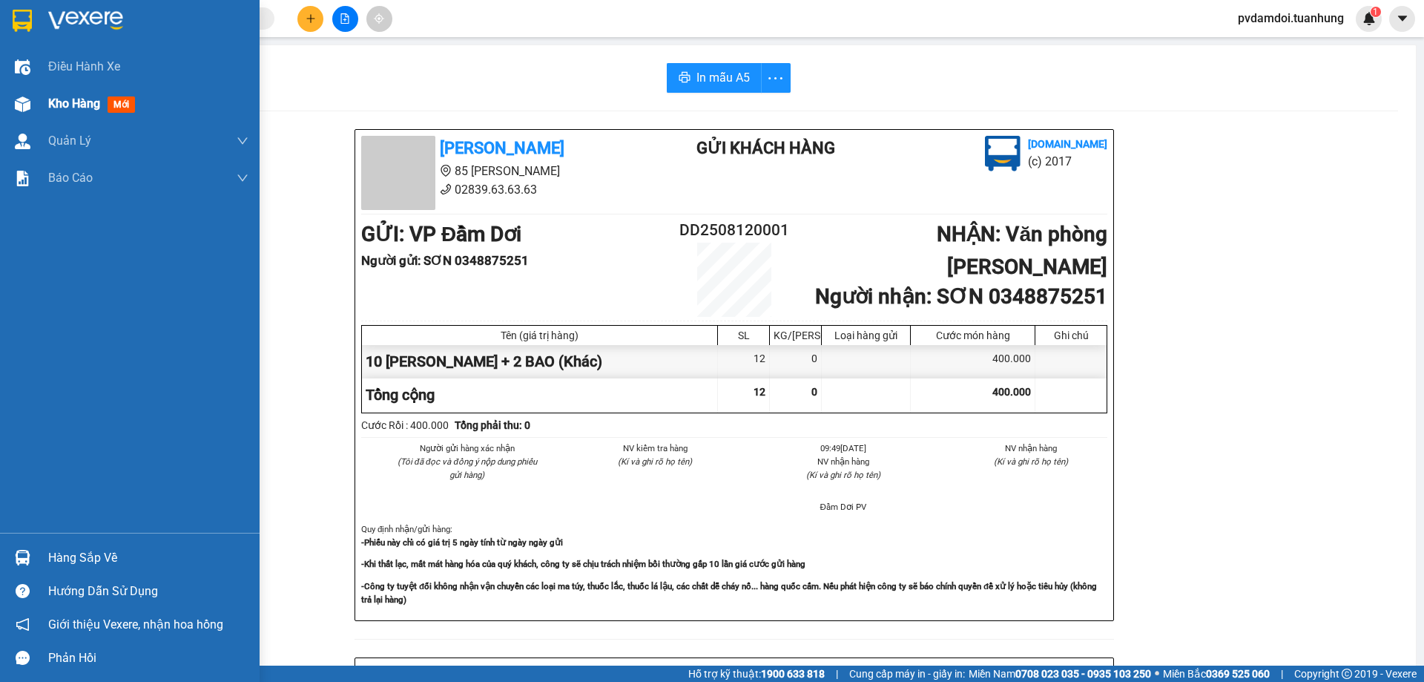
click at [56, 102] on span "Kho hàng" at bounding box center [74, 103] width 52 height 14
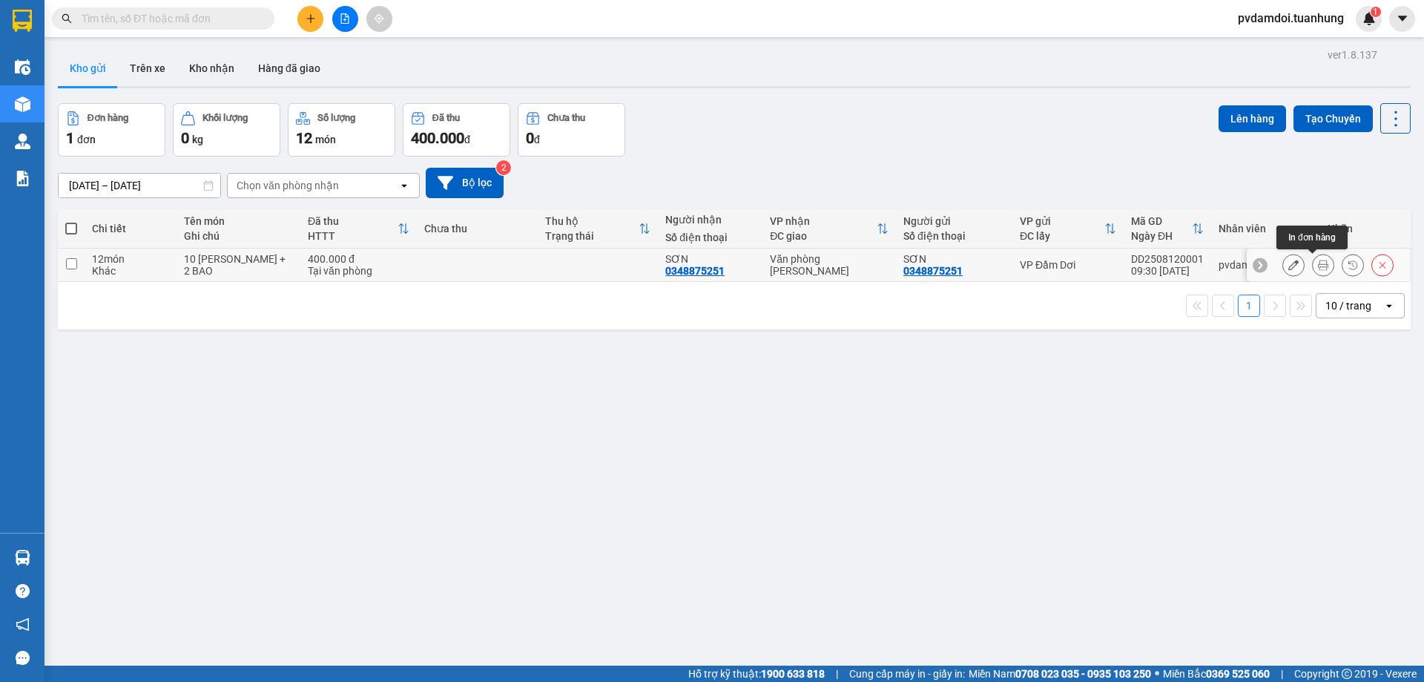
click at [1313, 263] on button at bounding box center [1323, 265] width 21 height 26
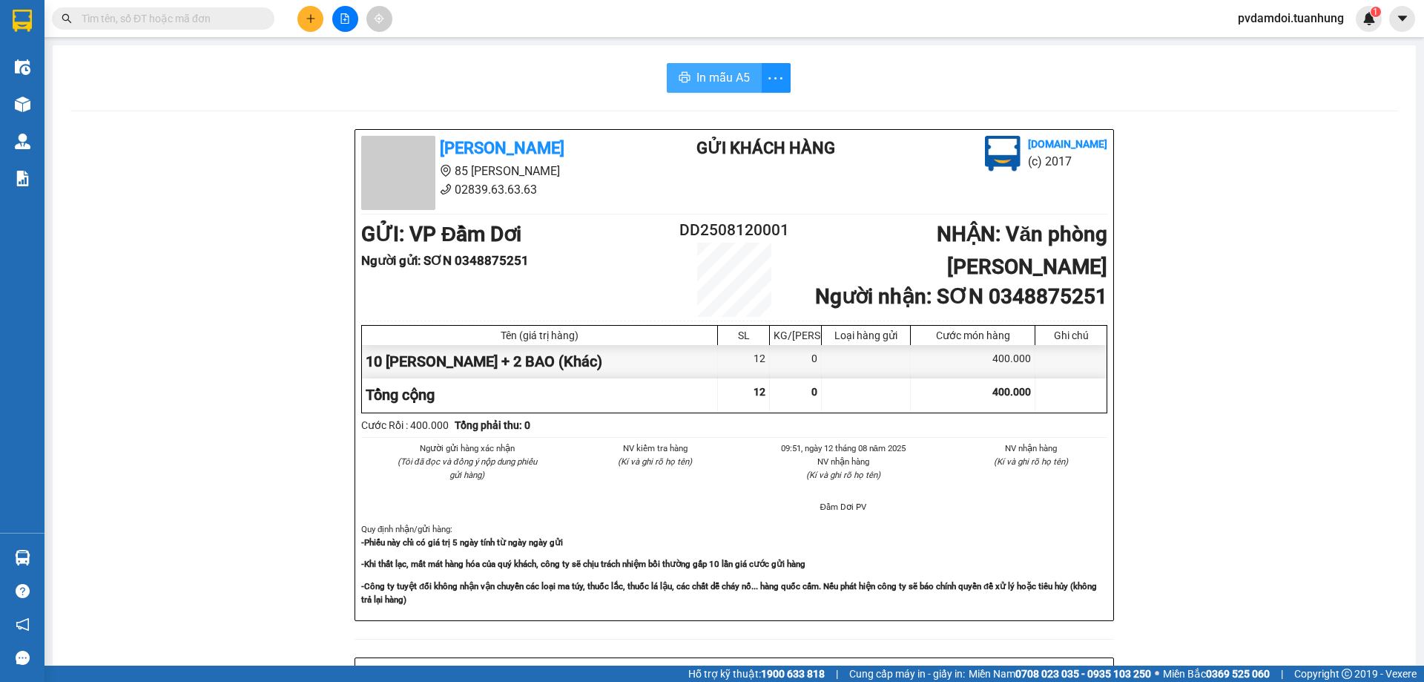
click at [736, 70] on span "In mẫu A5" at bounding box center [722, 77] width 53 height 19
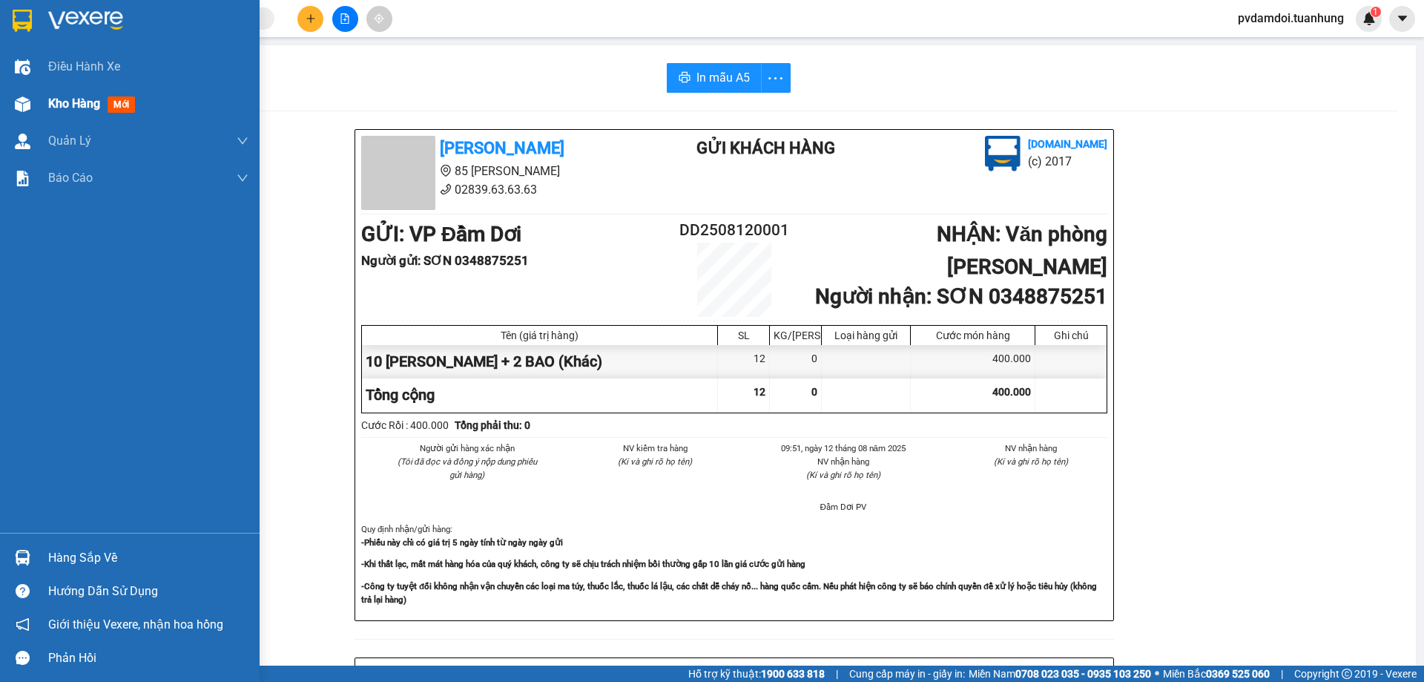
click at [13, 101] on div at bounding box center [23, 104] width 26 height 26
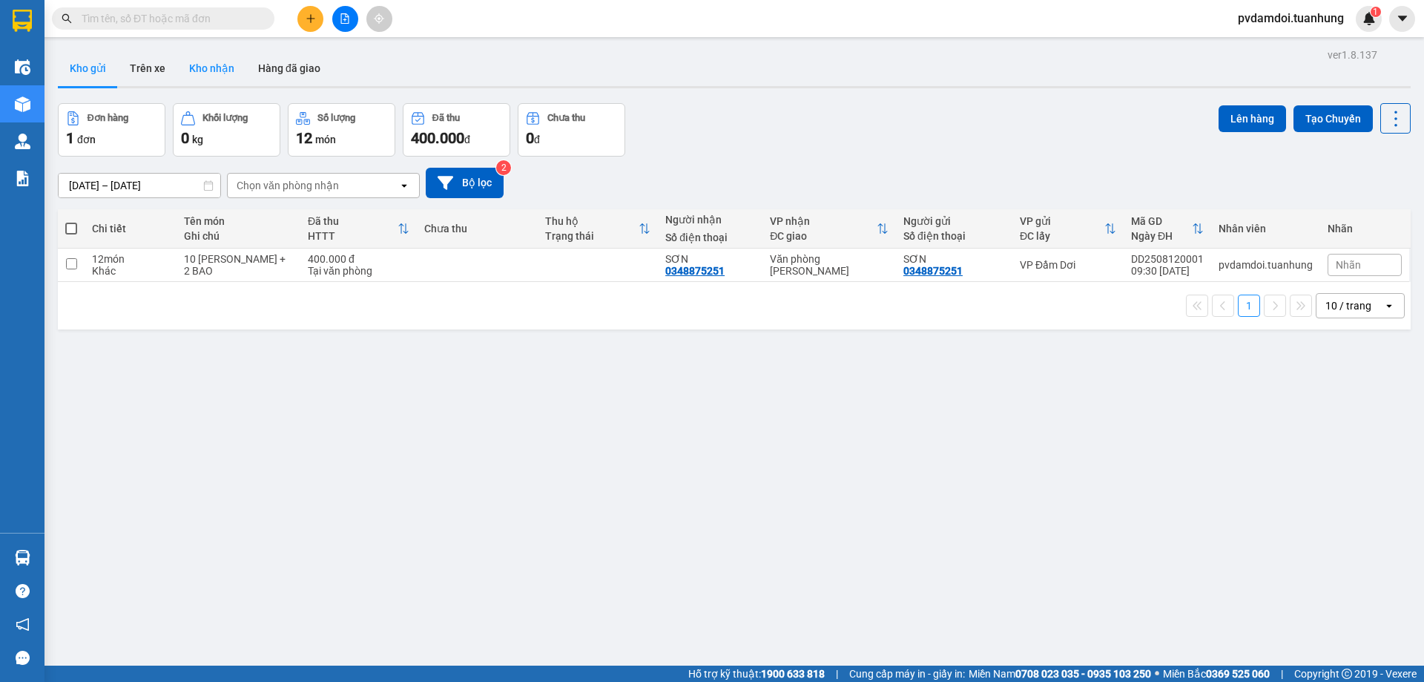
click at [209, 59] on button "Kho nhận" at bounding box center [211, 68] width 69 height 36
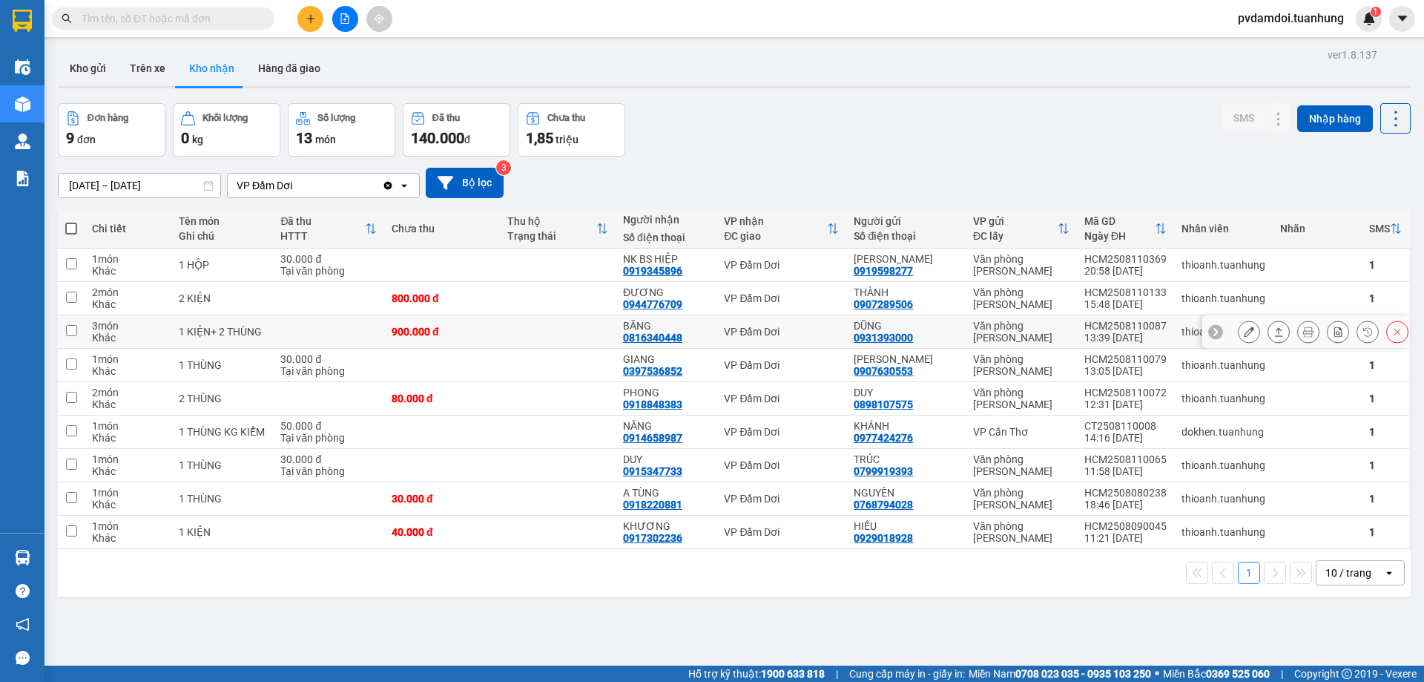
click at [1268, 331] on button at bounding box center [1278, 332] width 21 height 26
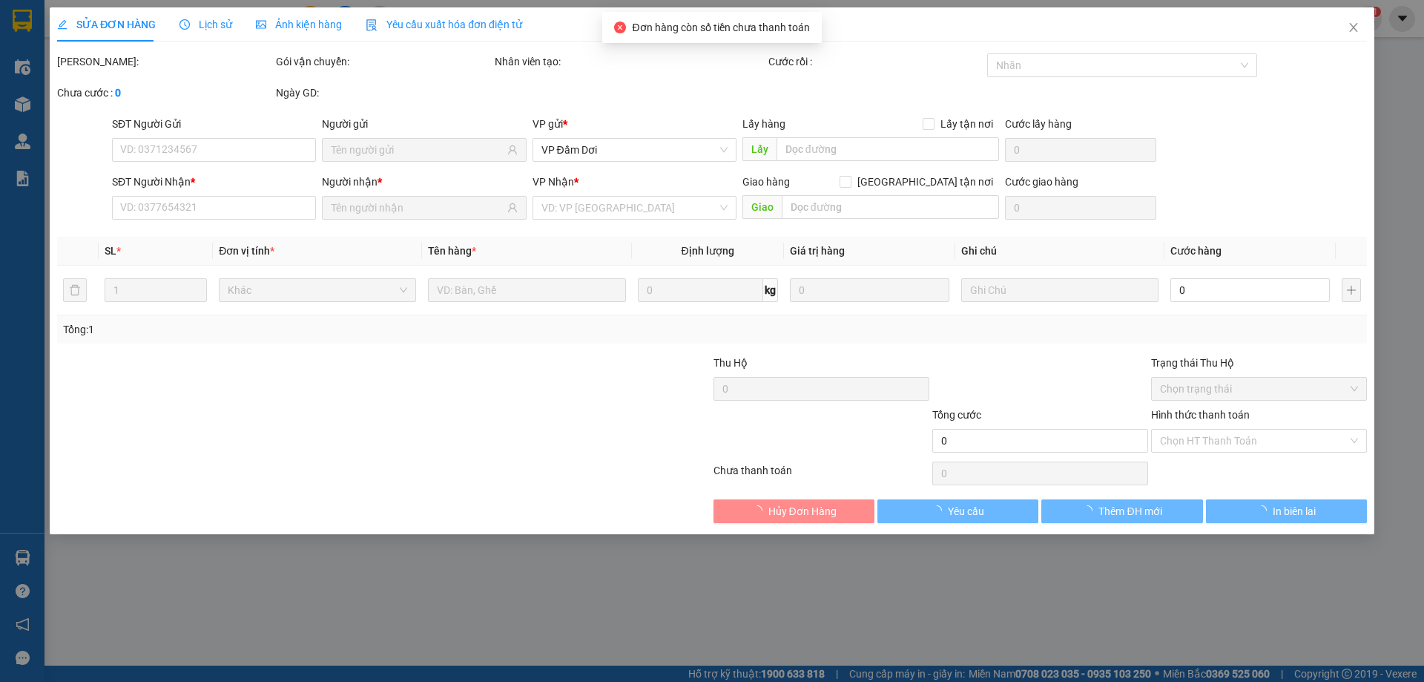
type input "0931393000"
type input "DŨNG"
type input "0816340448"
type input "BĂNG"
type input "900.000"
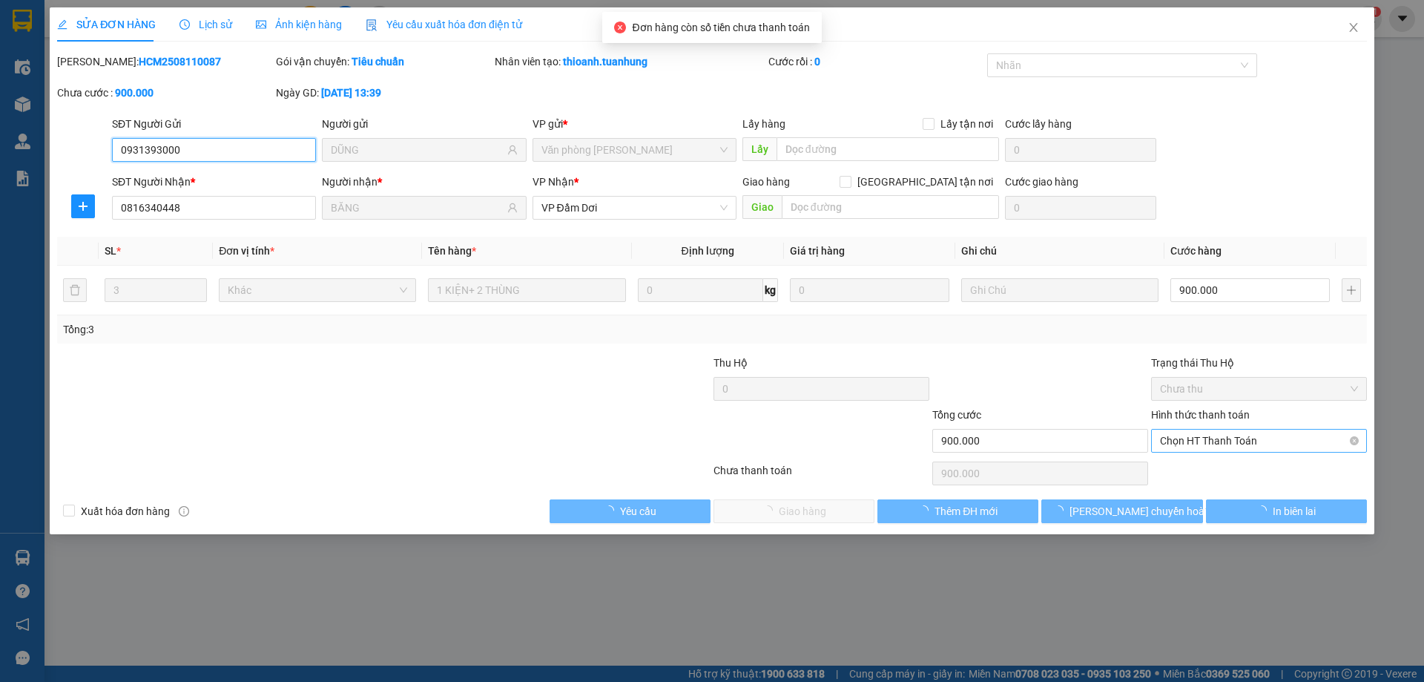
click at [1192, 444] on span "Chọn HT Thanh Toán" at bounding box center [1259, 440] width 198 height 22
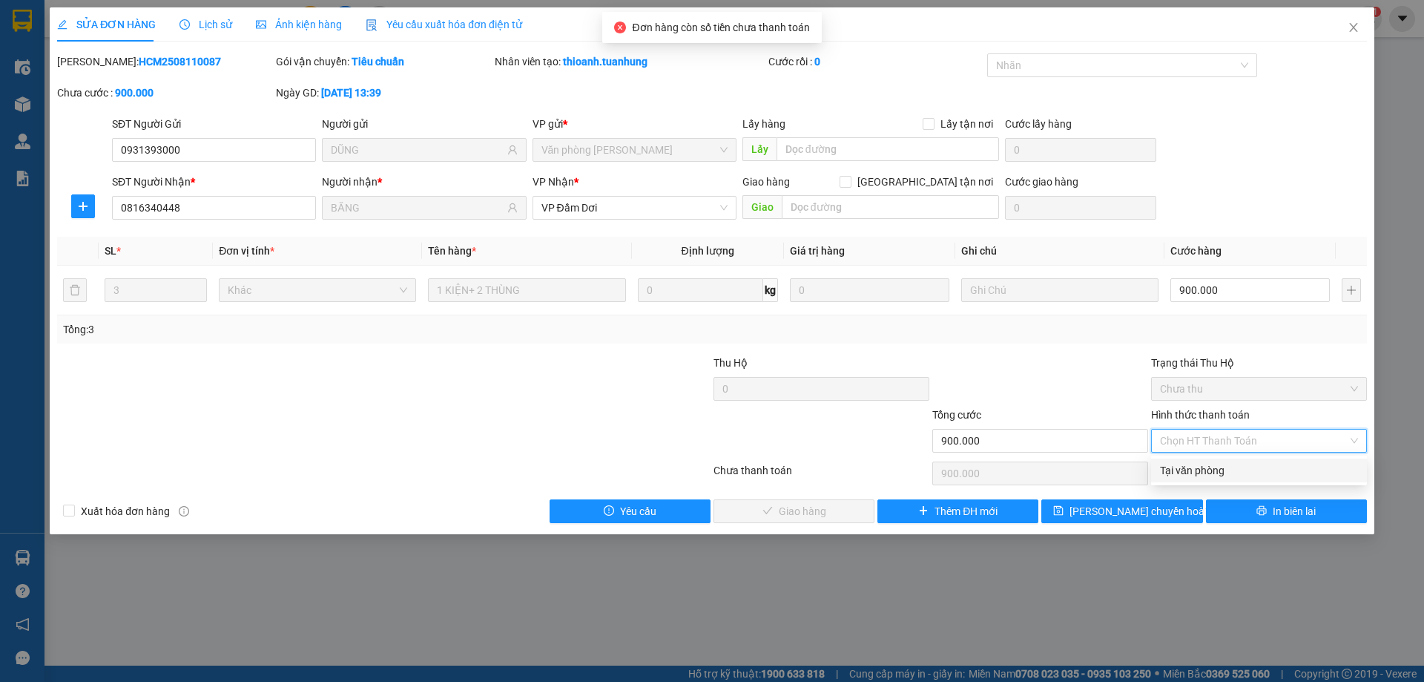
drag, startPoint x: 1189, startPoint y: 467, endPoint x: 1179, endPoint y: 466, distance: 9.8
click at [1187, 466] on div "Tại văn phòng" at bounding box center [1259, 470] width 198 height 16
type input "0"
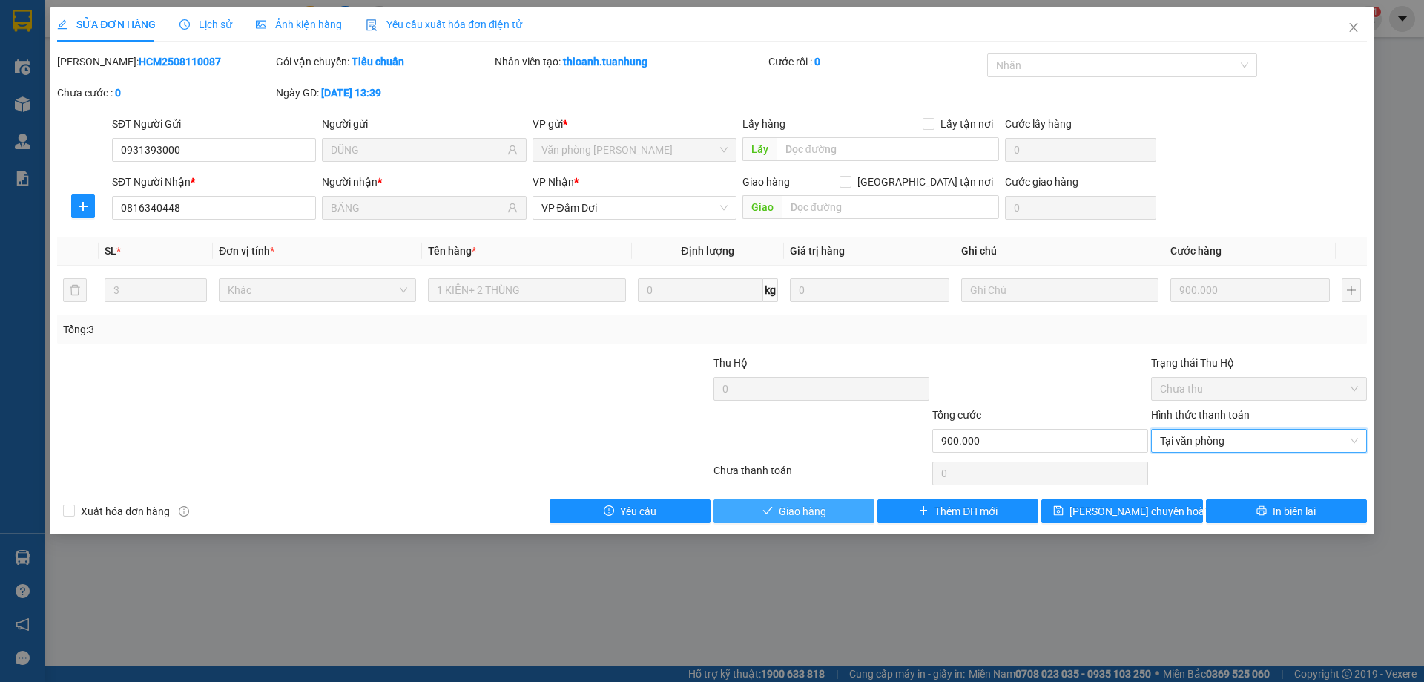
click at [809, 515] on span "Giao hàng" at bounding box center [802, 511] width 47 height 16
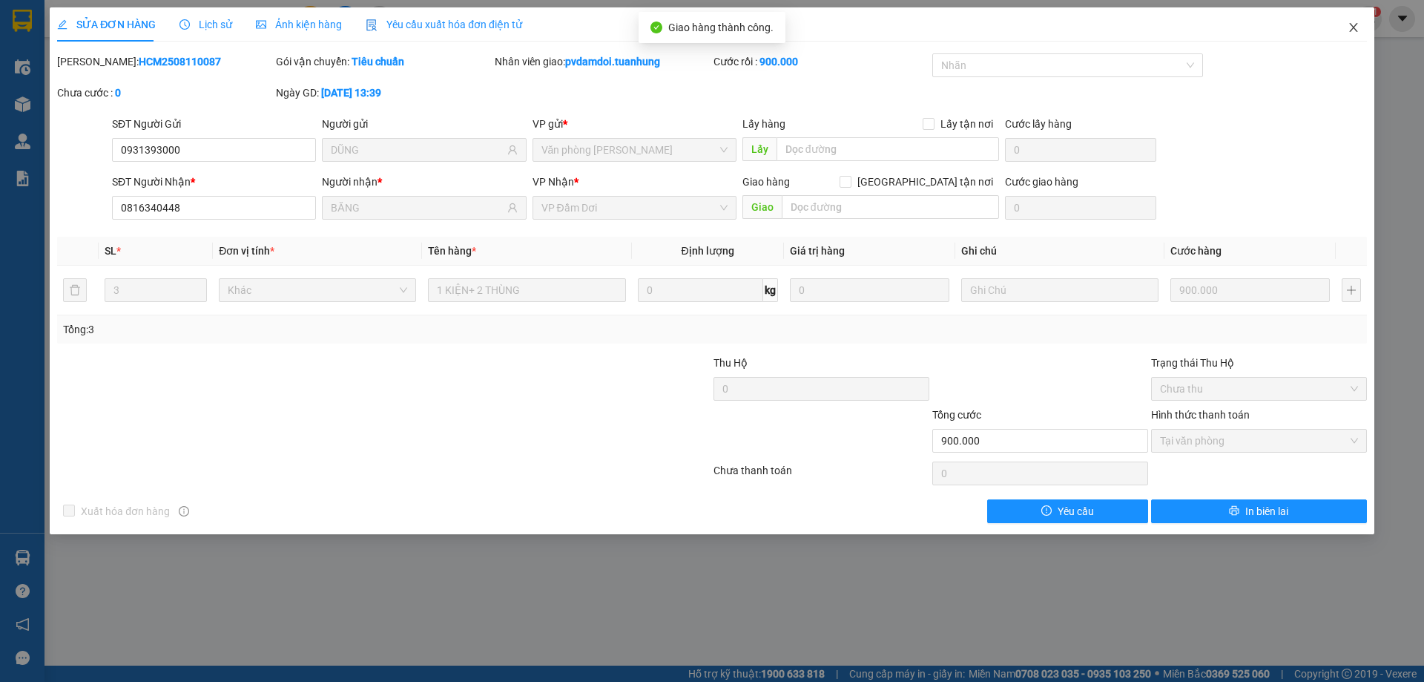
click at [1355, 35] on span "Close" at bounding box center [1354, 28] width 42 height 42
